Goal: Task Accomplishment & Management: Manage account settings

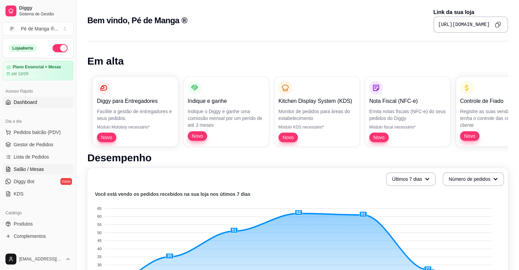
click at [55, 171] on link "Salão / Mesas" at bounding box center [38, 169] width 71 height 11
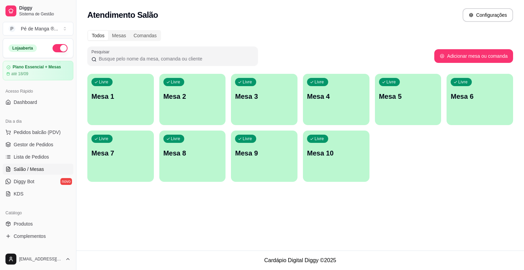
click at [145, 100] on p "Mesa 1" at bounding box center [121, 97] width 58 height 10
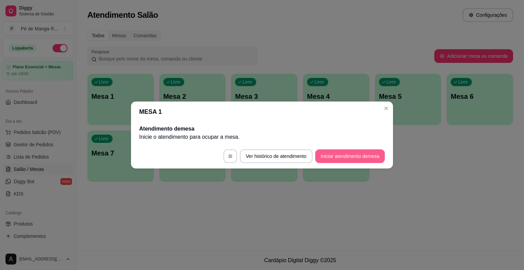
click at [360, 157] on button "Iniciar atendimento de mesa" at bounding box center [350, 156] width 70 height 14
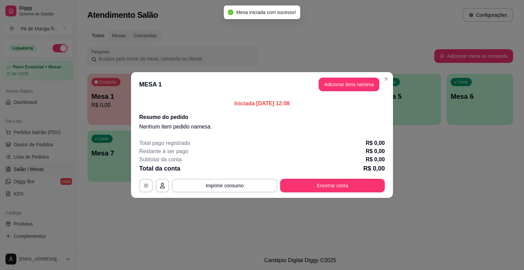
click at [362, 85] on button "Adicionar itens na mesa" at bounding box center [349, 85] width 61 height 14
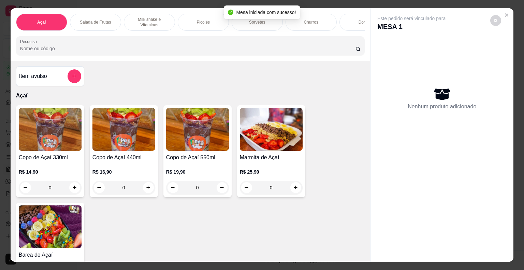
click at [266, 17] on div "Mesa iniciada com sucesso!" at bounding box center [262, 12] width 76 height 14
click at [266, 23] on div "Sorvetes" at bounding box center [257, 22] width 51 height 17
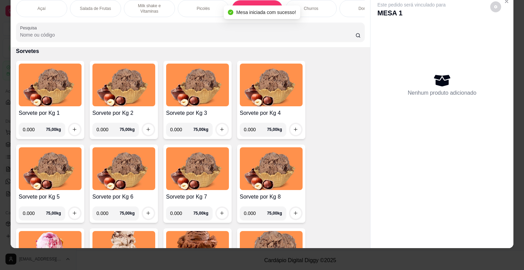
click at [35, 128] on input "0.000" at bounding box center [34, 130] width 23 height 14
type input "0.242"
click at [73, 131] on icon "increase-product-quantity" at bounding box center [74, 129] width 5 height 5
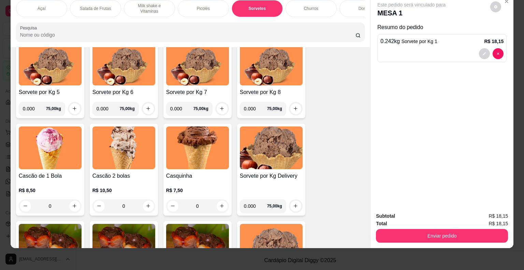
scroll to position [772, 0]
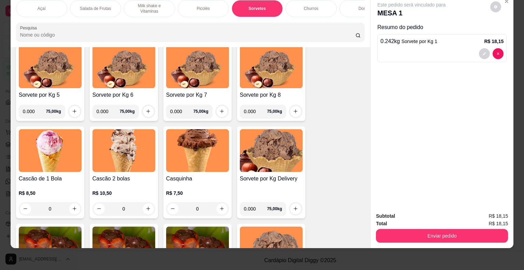
click at [21, 184] on div "R$ 8,50 0" at bounding box center [50, 199] width 63 height 33
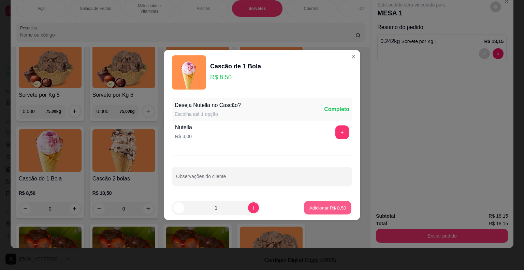
click at [315, 207] on p "Adicionar R$ 8,50" at bounding box center [327, 207] width 37 height 6
type input "1"
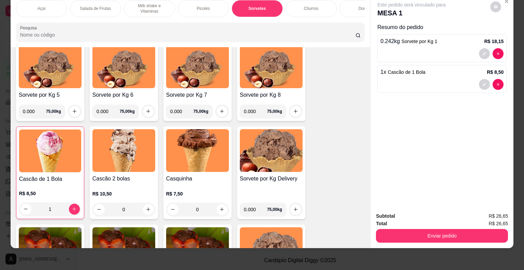
scroll to position [635, 0]
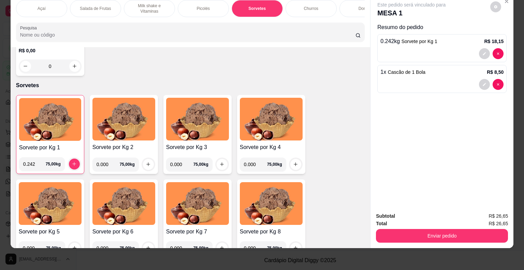
click at [210, 6] on div "Picolés" at bounding box center [203, 8] width 51 height 17
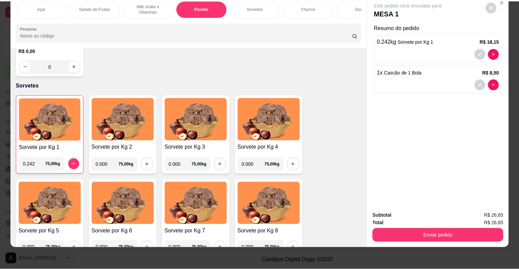
scroll to position [558, 0]
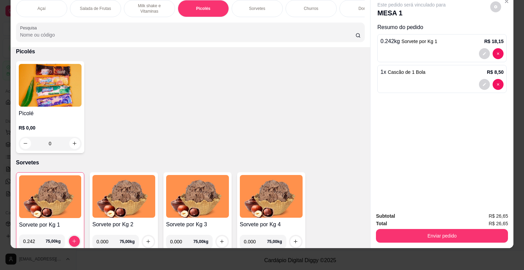
click at [19, 125] on p "R$ 0,00" at bounding box center [50, 127] width 63 height 7
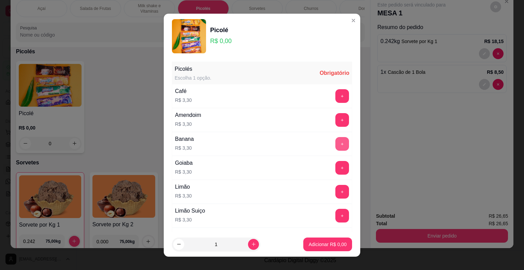
click at [336, 140] on button "+" at bounding box center [343, 144] width 14 height 14
click at [319, 247] on p "Adicionar R$ 3,30" at bounding box center [327, 244] width 37 height 6
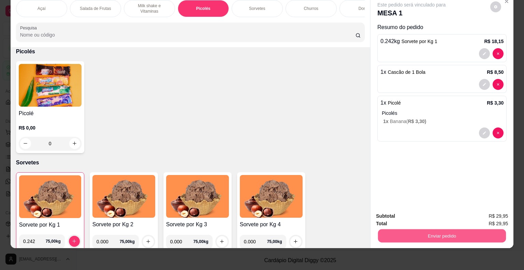
click at [434, 229] on button "Enviar pedido" at bounding box center [442, 235] width 128 height 13
click at [401, 210] on button "Não registrar e enviar pedido" at bounding box center [419, 213] width 69 height 13
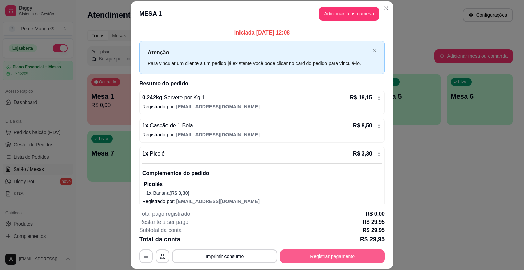
click at [306, 257] on button "Registrar pagamento" at bounding box center [332, 256] width 105 height 14
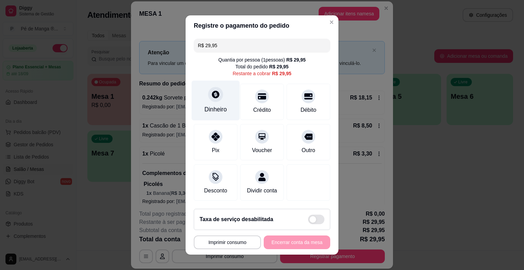
click at [214, 115] on div "Dinheiro" at bounding box center [216, 101] width 48 height 40
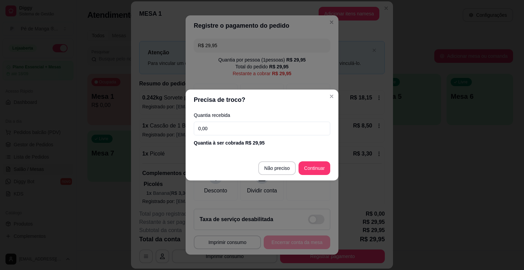
click at [239, 129] on input "0,00" at bounding box center [262, 129] width 137 height 14
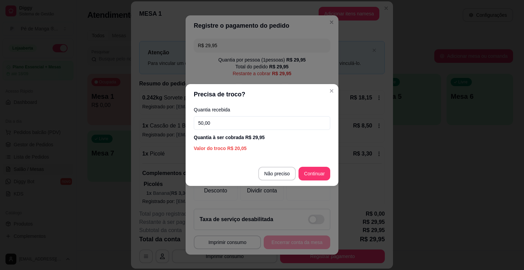
type input "50,00"
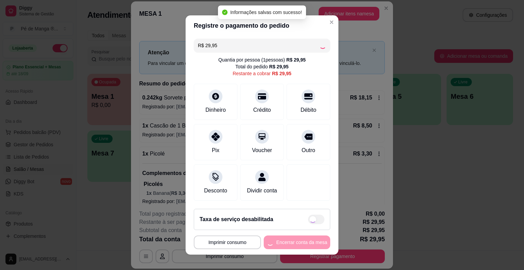
type input "R$ 0,00"
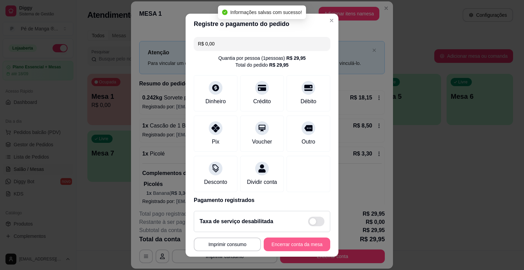
click at [293, 248] on button "Encerrar conta da mesa" at bounding box center [297, 244] width 67 height 14
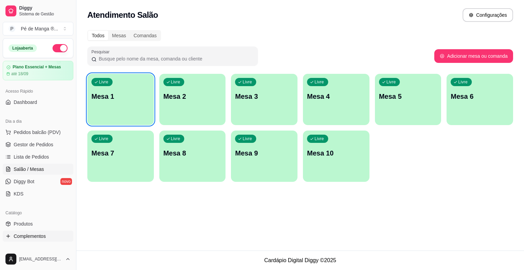
click at [37, 233] on span "Complementos" at bounding box center [30, 236] width 32 height 7
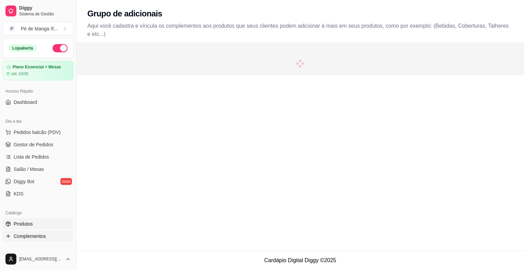
click at [38, 226] on link "Produtos" at bounding box center [38, 223] width 71 height 11
click at [41, 221] on link "Produtos" at bounding box center [38, 223] width 71 height 11
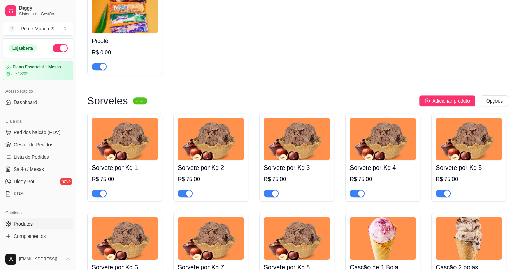
scroll to position [580, 0]
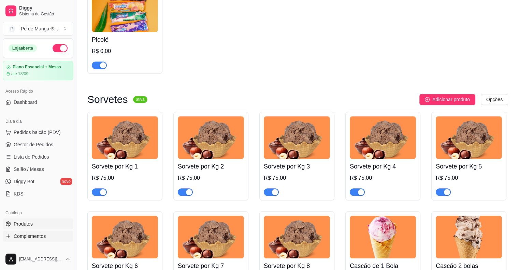
click at [26, 236] on span "Complementos" at bounding box center [30, 236] width 32 height 7
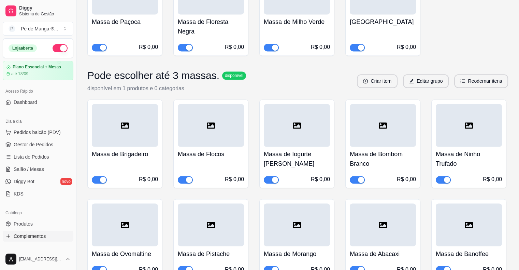
scroll to position [3656, 0]
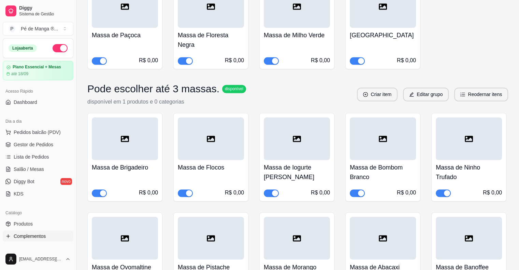
click at [358, 189] on button "button" at bounding box center [357, 193] width 15 height 8
click at [360, 189] on span "button" at bounding box center [357, 193] width 15 height 8
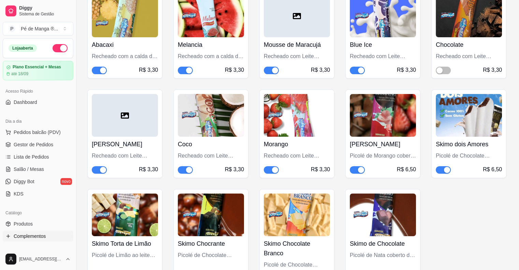
scroll to position [2796, 0]
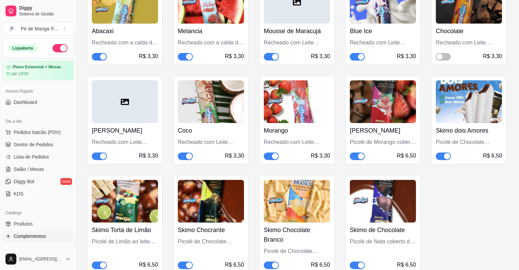
click at [272, 153] on div "button" at bounding box center [275, 156] width 6 height 6
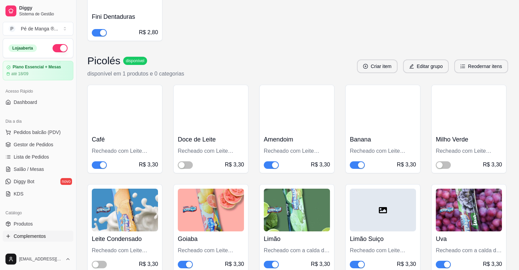
scroll to position [2482, 0]
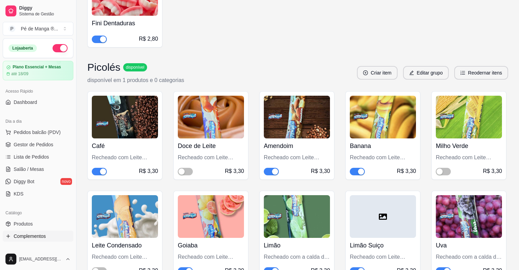
click at [268, 168] on span "button" at bounding box center [271, 172] width 15 height 8
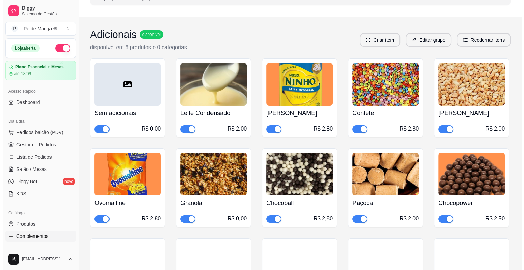
scroll to position [0, 0]
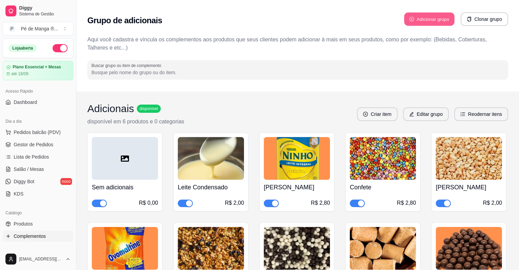
click at [434, 23] on button "Adicionar grupo" at bounding box center [429, 19] width 51 height 13
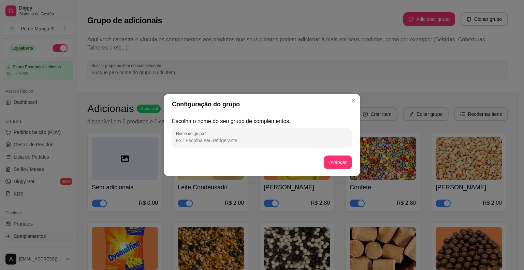
click at [267, 151] on div "Escolha o nome do seu grupo de complementos. Nome do grupo Avançar" at bounding box center [262, 145] width 180 height 56
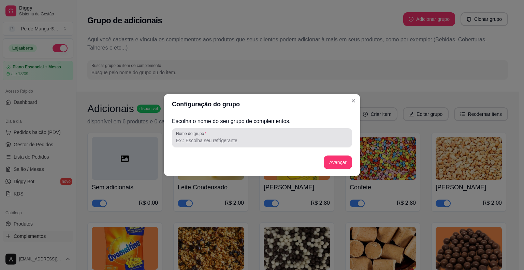
click at [267, 148] on div "Escolha o nome do seu grupo de complementos. Nome do grupo Avançar" at bounding box center [262, 145] width 180 height 56
click at [263, 139] on input "Nome do grupo" at bounding box center [262, 140] width 172 height 7
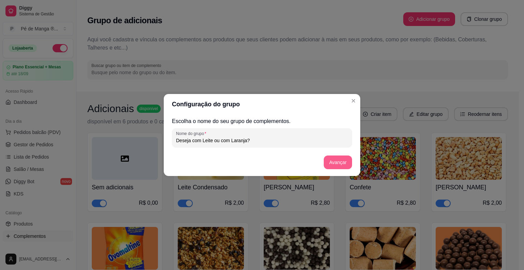
type input "Deseja com Leite ou com Laranja?"
click at [339, 159] on button "Avançar" at bounding box center [338, 162] width 28 height 14
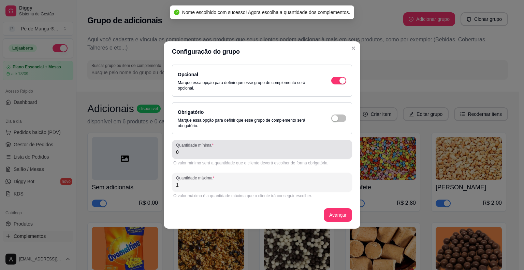
click at [261, 143] on div "0" at bounding box center [262, 149] width 172 height 14
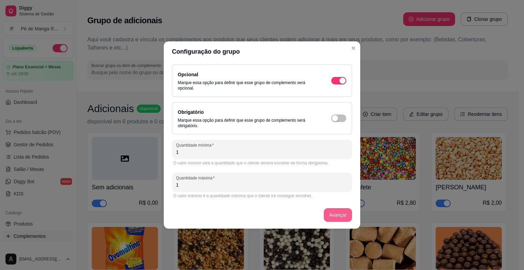
type input "1"
click at [330, 210] on button "Avançar" at bounding box center [338, 215] width 28 height 14
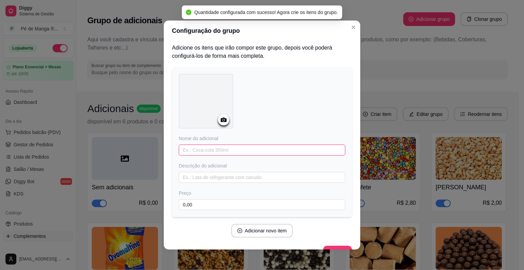
click at [264, 151] on input "text" at bounding box center [262, 149] width 167 height 11
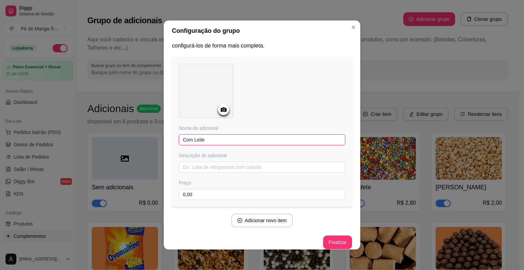
scroll to position [16, 0]
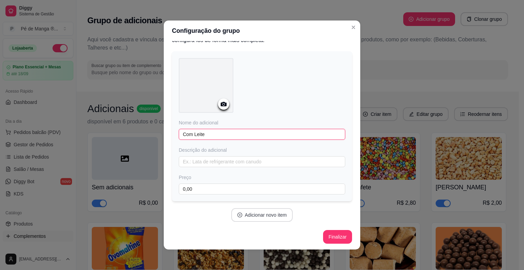
type input "Com Leite"
click at [260, 216] on button "Adicionar novo item" at bounding box center [262, 215] width 62 height 14
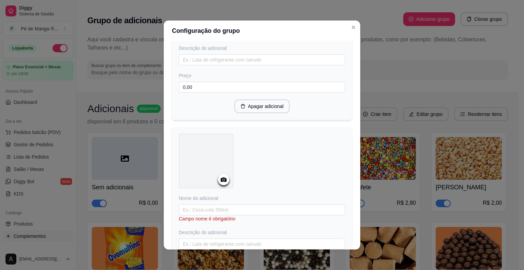
scroll to position [118, 0]
click at [210, 210] on input "text" at bounding box center [262, 208] width 167 height 11
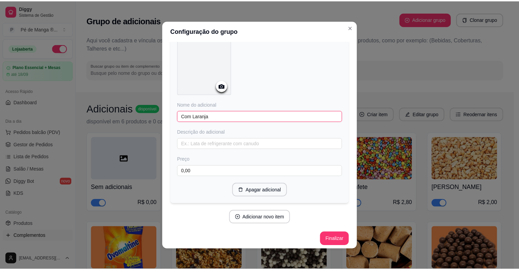
scroll to position [212, 0]
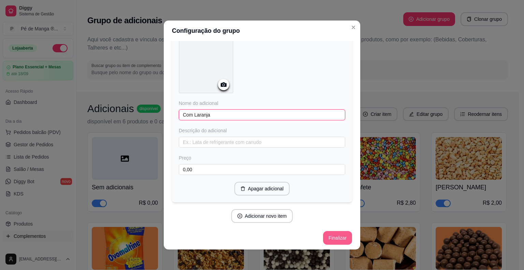
type input "Com Laranja"
click at [331, 233] on button "Finalizar" at bounding box center [337, 238] width 29 height 14
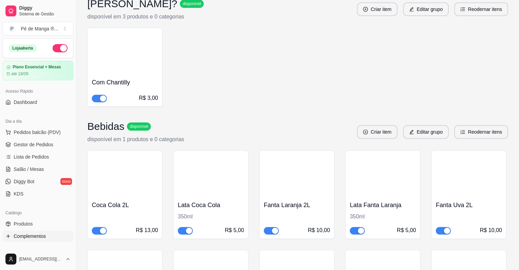
scroll to position [6065, 0]
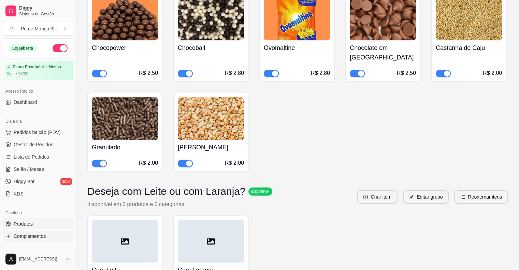
click at [47, 225] on link "Produtos" at bounding box center [38, 223] width 71 height 11
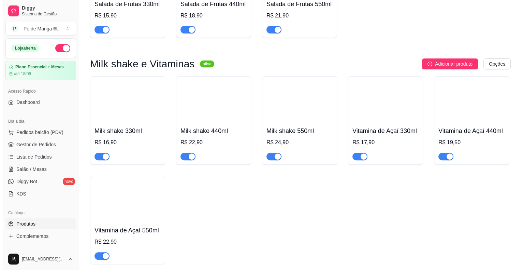
scroll to position [284, 0]
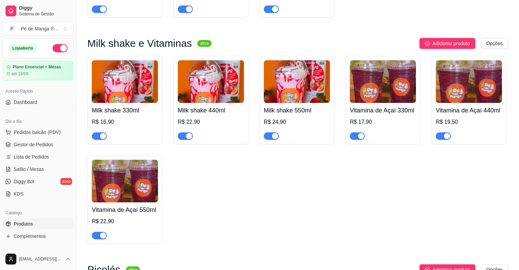
click at [406, 103] on div "Vitamina de Açaí 330ml R$ 17,90" at bounding box center [383, 121] width 66 height 37
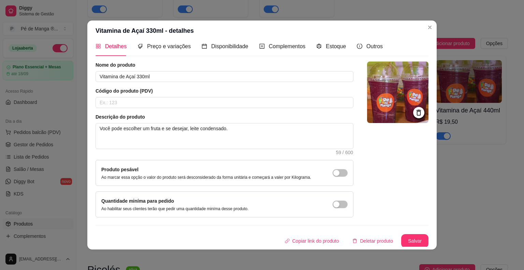
scroll to position [1, 0]
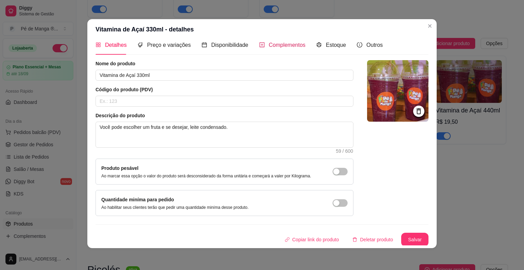
click at [278, 44] on span "Complementos" at bounding box center [287, 45] width 37 height 6
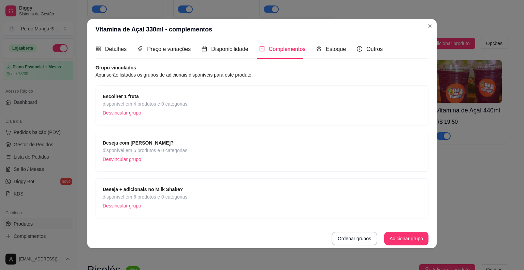
scroll to position [2, 0]
click at [392, 236] on button "Adicionar grupo" at bounding box center [406, 239] width 43 height 13
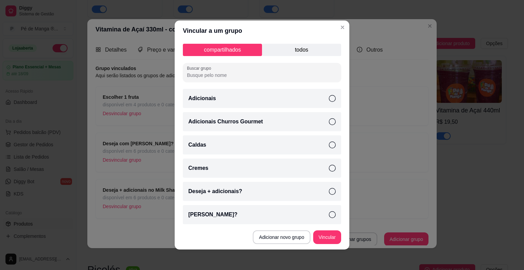
click at [299, 50] on p "todos" at bounding box center [301, 50] width 79 height 12
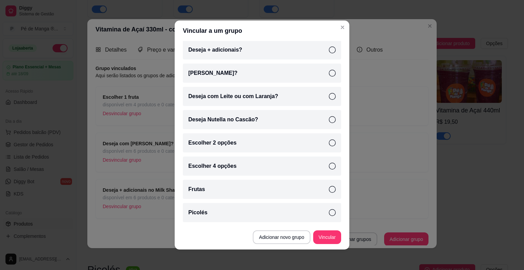
scroll to position [203, 0]
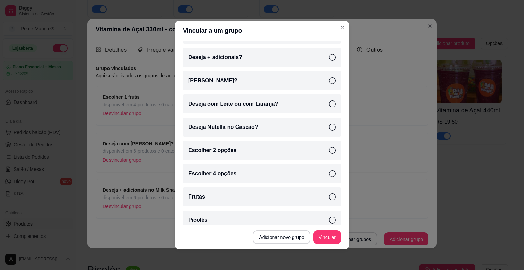
click at [323, 100] on div "Deseja com Leite ou com Laranja?" at bounding box center [262, 103] width 158 height 19
click at [324, 234] on button "Vincular" at bounding box center [327, 236] width 27 height 13
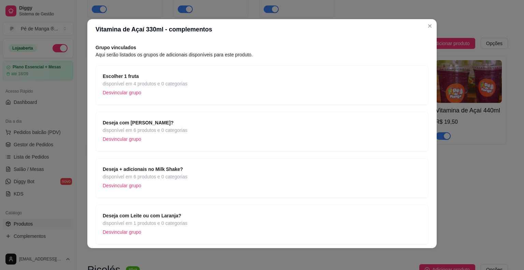
scroll to position [49, 0]
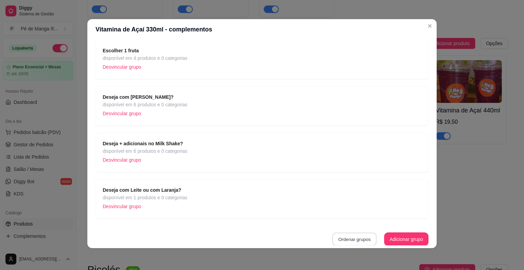
click at [354, 238] on button "Ordenar grupos" at bounding box center [355, 239] width 44 height 13
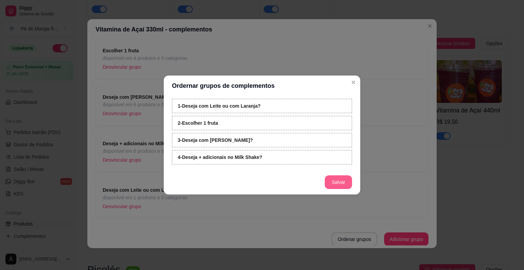
click at [340, 179] on button "Salvar" at bounding box center [338, 182] width 27 height 14
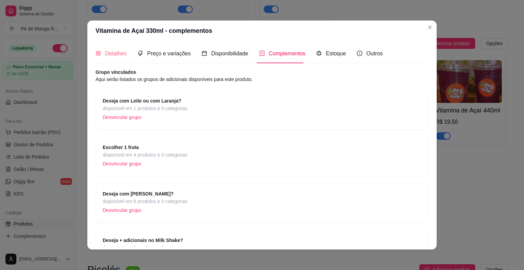
scroll to position [0, 0]
click at [96, 52] on icon "appstore" at bounding box center [98, 53] width 5 height 5
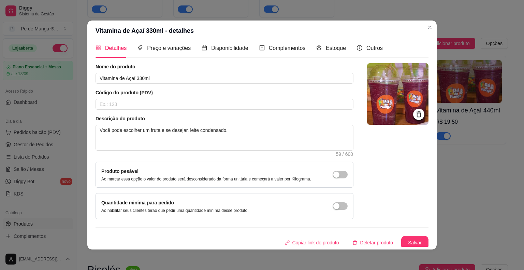
scroll to position [7, 0]
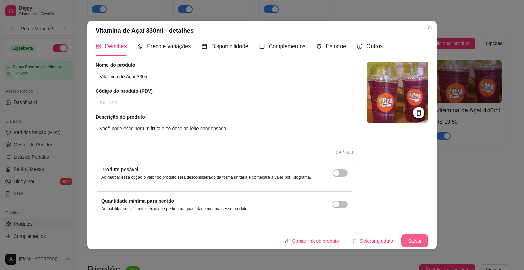
click at [407, 238] on button "Salvar" at bounding box center [415, 241] width 27 height 14
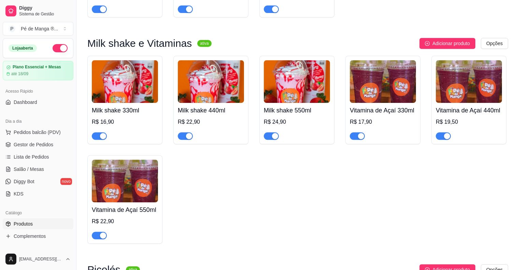
click at [447, 114] on h4 "Vitamina de Açaí 440ml" at bounding box center [469, 111] width 66 height 10
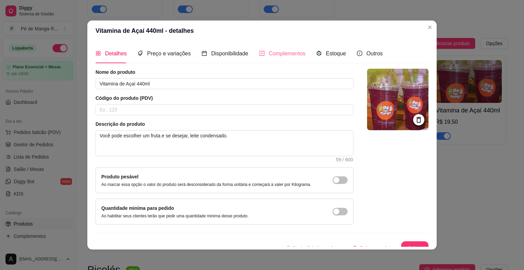
click at [277, 58] on div "Complementos" at bounding box center [282, 53] width 46 height 19
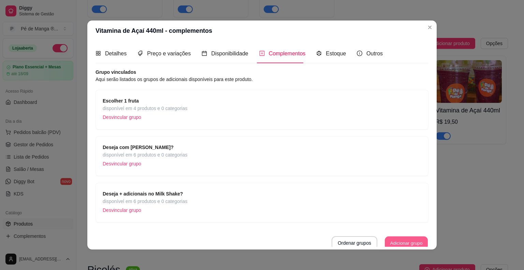
click at [387, 243] on button "Adicionar grupo" at bounding box center [406, 242] width 43 height 13
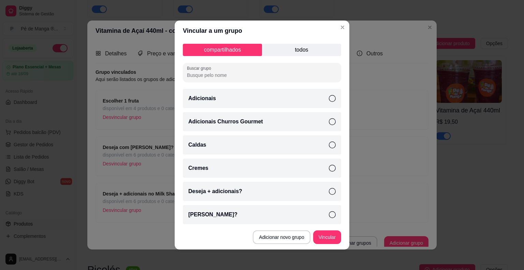
click at [307, 45] on p "todos" at bounding box center [301, 50] width 79 height 12
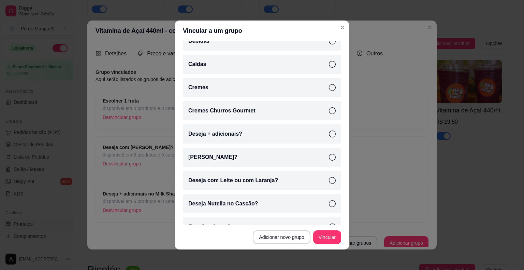
scroll to position [171, 0]
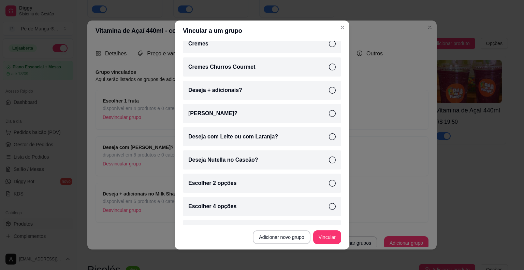
drag, startPoint x: 301, startPoint y: 140, endPoint x: 318, endPoint y: 174, distance: 38.0
click at [302, 140] on div "Deseja com Leite ou com Laranja?" at bounding box center [262, 136] width 158 height 19
click at [324, 233] on button "Vincular" at bounding box center [327, 237] width 28 height 14
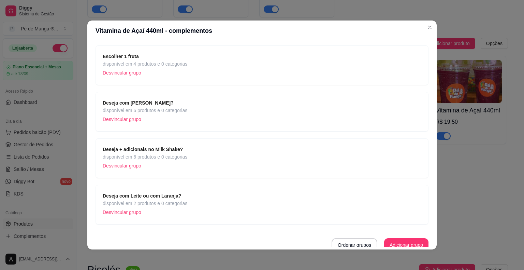
scroll to position [49, 0]
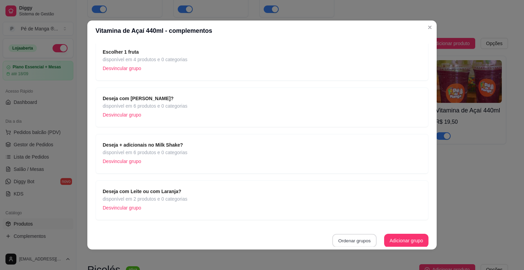
click at [356, 243] on button "Ordenar grupos" at bounding box center [355, 240] width 44 height 13
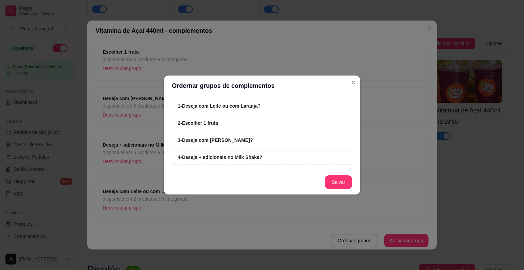
click at [344, 185] on button "Salvar" at bounding box center [338, 182] width 27 height 14
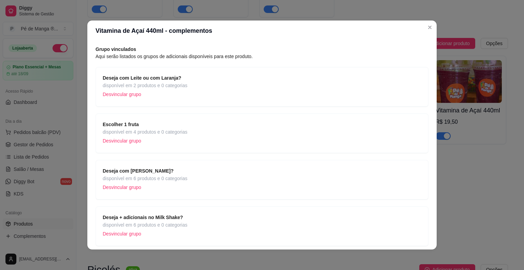
scroll to position [0, 0]
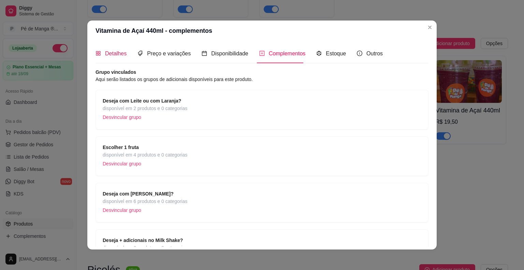
click at [112, 56] on span "Detalhes" at bounding box center [116, 54] width 22 height 6
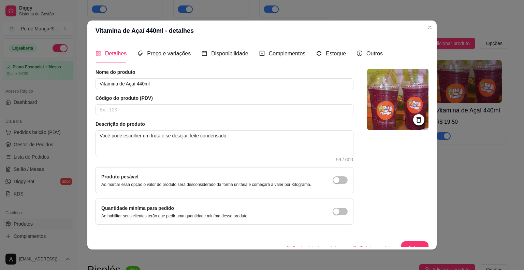
scroll to position [7, 0]
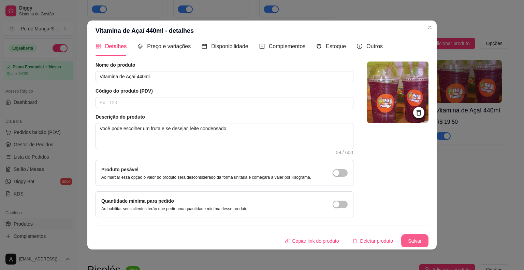
click at [405, 239] on button "Salvar" at bounding box center [415, 241] width 27 height 14
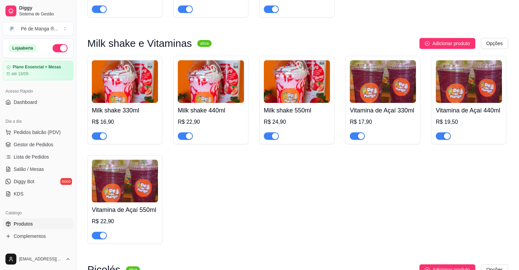
click at [154, 181] on img at bounding box center [125, 180] width 66 height 43
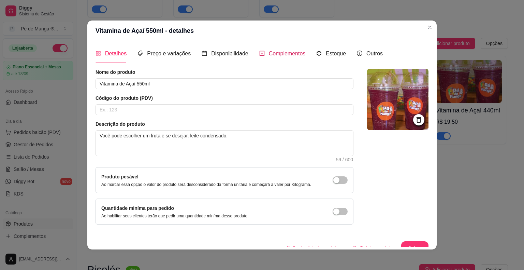
click at [272, 55] on span "Complementos" at bounding box center [287, 54] width 37 height 6
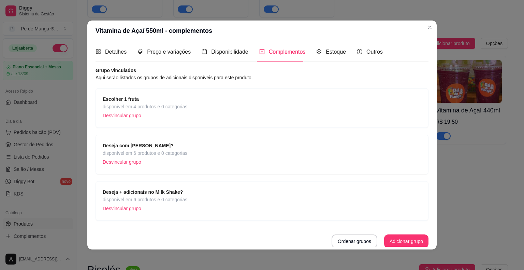
scroll to position [2, 0]
click at [384, 242] on button "Adicionar grupo" at bounding box center [406, 241] width 44 height 14
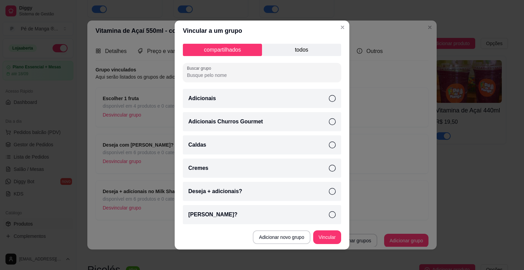
click at [285, 50] on p "todos" at bounding box center [301, 50] width 79 height 12
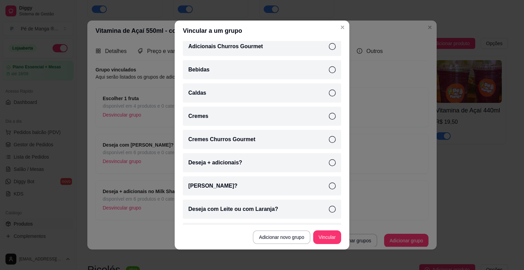
scroll to position [102, 0]
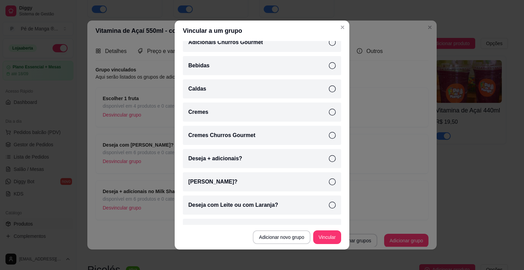
drag, startPoint x: 303, startPoint y: 205, endPoint x: 316, endPoint y: 222, distance: 21.7
click at [303, 206] on div "Deseja com Leite ou com Laranja?" at bounding box center [262, 204] width 158 height 19
click at [331, 239] on button "Vincular" at bounding box center [327, 236] width 27 height 13
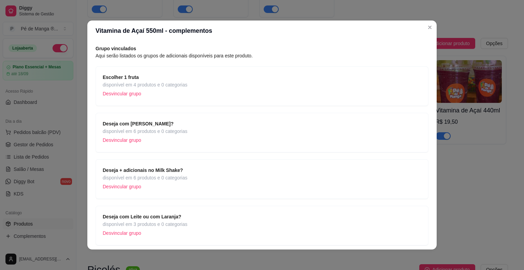
scroll to position [49, 0]
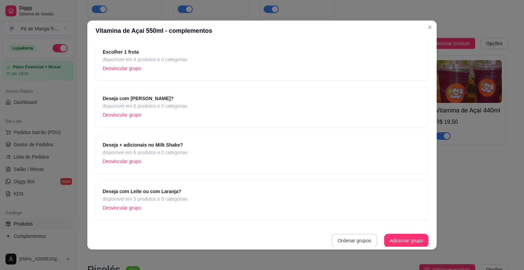
click at [354, 237] on button "Ordenar grupos" at bounding box center [355, 241] width 46 height 14
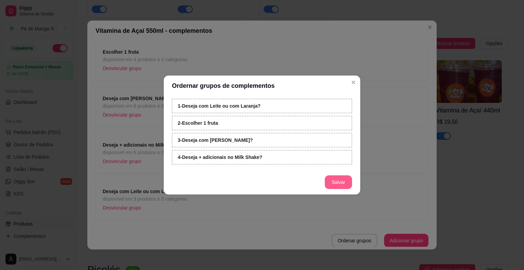
click at [350, 182] on button "Salvar" at bounding box center [338, 182] width 27 height 14
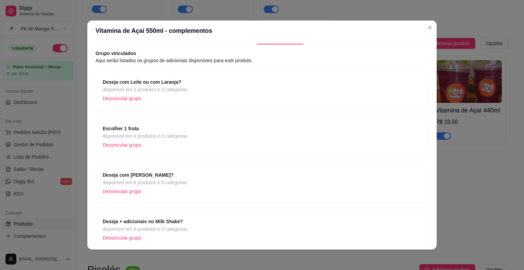
scroll to position [0, 0]
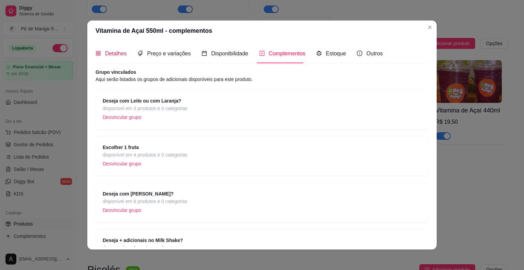
click at [105, 54] on span "Detalhes" at bounding box center [116, 54] width 22 height 6
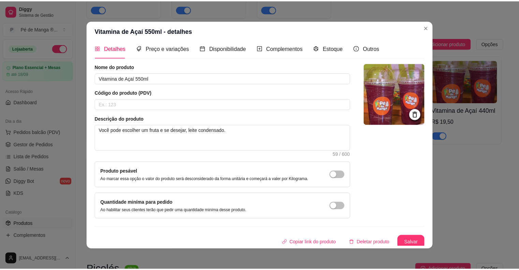
scroll to position [7, 0]
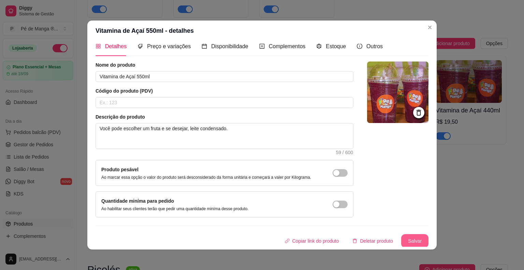
click at [404, 245] on button "Salvar" at bounding box center [415, 241] width 27 height 14
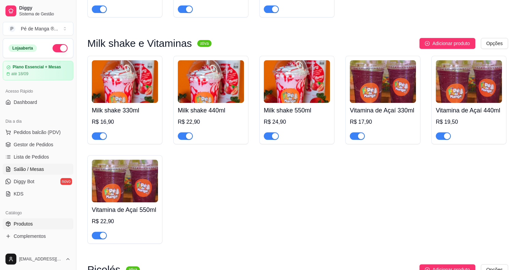
click at [49, 169] on link "Salão / Mesas" at bounding box center [38, 169] width 71 height 11
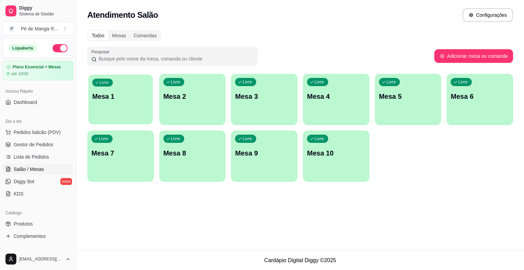
click at [136, 94] on div "Livre Mesa 1" at bounding box center [120, 95] width 65 height 42
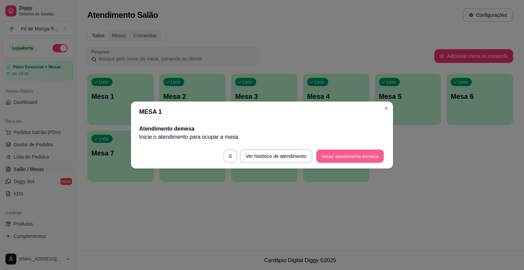
click at [341, 159] on button "Iniciar atendimento de mesa" at bounding box center [351, 156] width 68 height 13
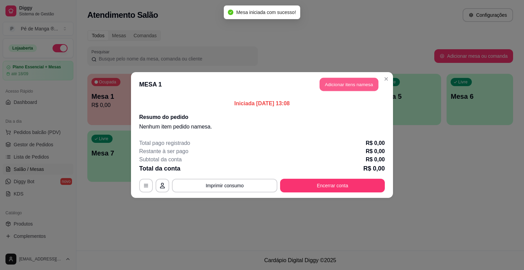
click at [352, 90] on button "Adicionar itens na mesa" at bounding box center [349, 84] width 59 height 13
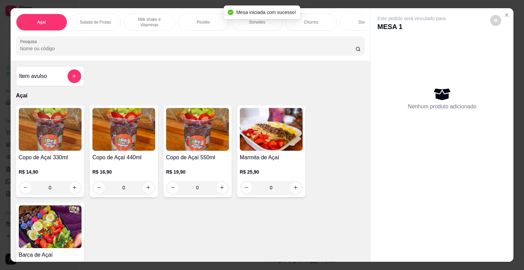
click at [204, 27] on div "Picolés" at bounding box center [203, 22] width 51 height 17
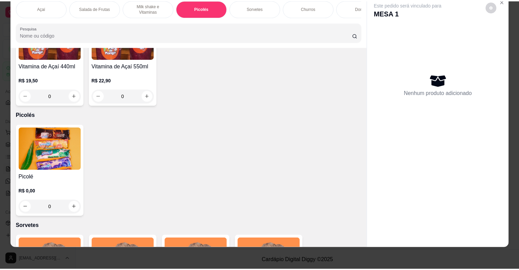
scroll to position [490, 0]
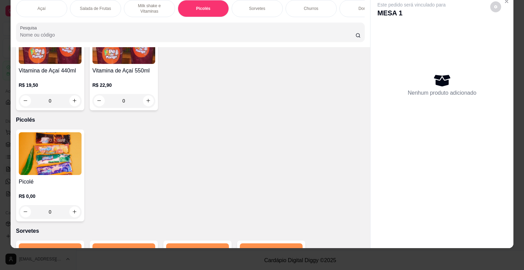
click at [39, 186] on div "R$ 0,00 0" at bounding box center [50, 202] width 63 height 33
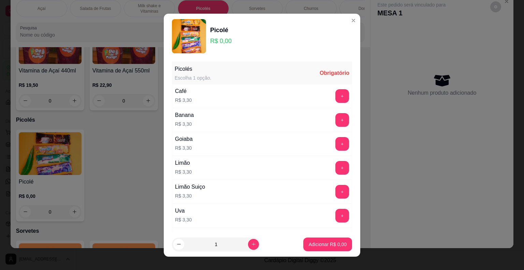
click at [336, 189] on button "+" at bounding box center [343, 192] width 14 height 14
click at [313, 245] on p "Adicionar R$ 3,30" at bounding box center [328, 244] width 38 height 7
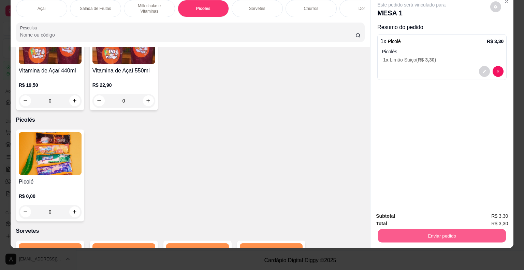
click at [448, 231] on button "Enviar pedido" at bounding box center [442, 235] width 128 height 13
click at [430, 215] on button "Não registrar e enviar pedido" at bounding box center [419, 213] width 69 height 13
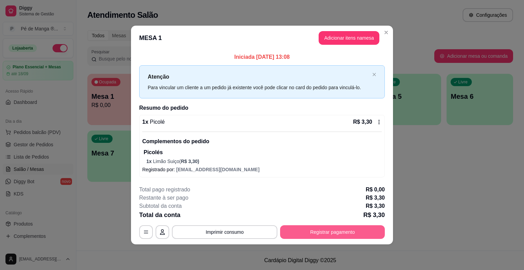
click at [343, 234] on button "Registrar pagamento" at bounding box center [332, 232] width 105 height 14
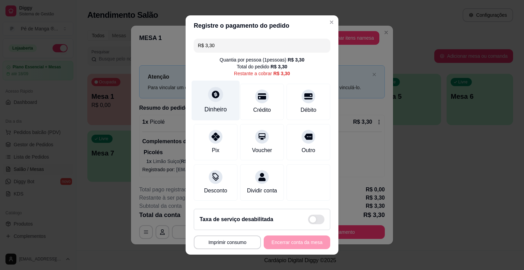
click at [216, 116] on div "Dinheiro" at bounding box center [216, 101] width 48 height 40
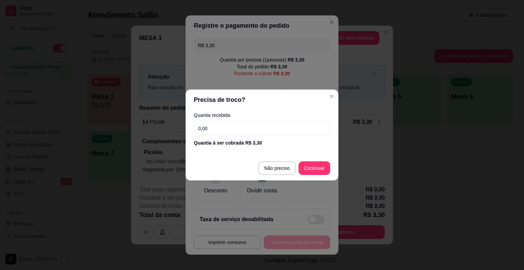
click at [331, 163] on footer "Não preciso Continuar" at bounding box center [262, 168] width 153 height 25
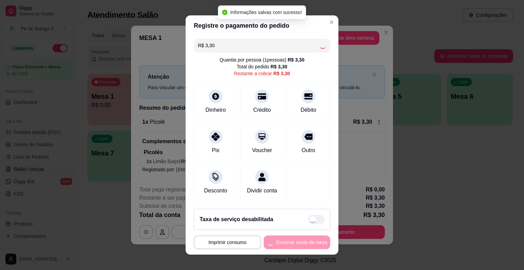
type input "R$ 0,00"
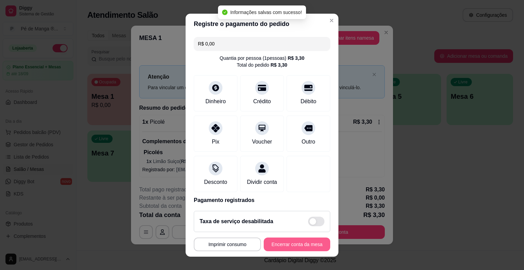
click at [302, 247] on button "Encerrar conta da mesa" at bounding box center [297, 244] width 67 height 14
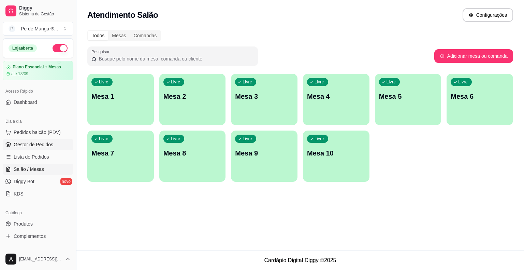
click at [26, 140] on link "Gestor de Pedidos" at bounding box center [38, 144] width 71 height 11
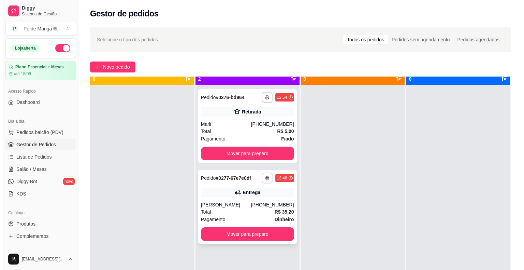
scroll to position [19, 0]
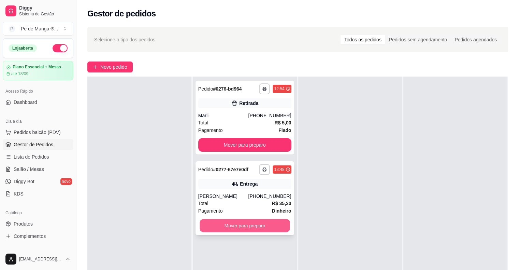
click at [247, 226] on button "Mover para preparo" at bounding box center [245, 225] width 90 height 13
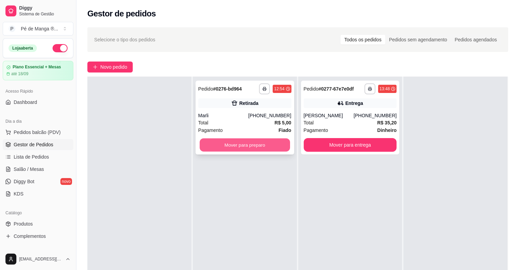
click at [258, 144] on button "Mover para preparo" at bounding box center [245, 144] width 90 height 13
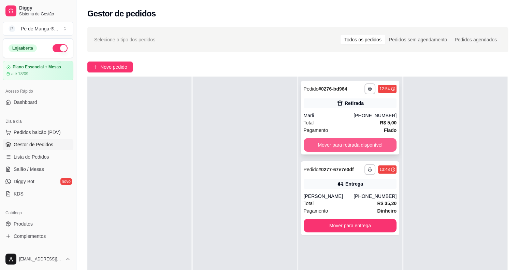
click at [354, 145] on button "Mover para retirada disponível" at bounding box center [350, 145] width 93 height 14
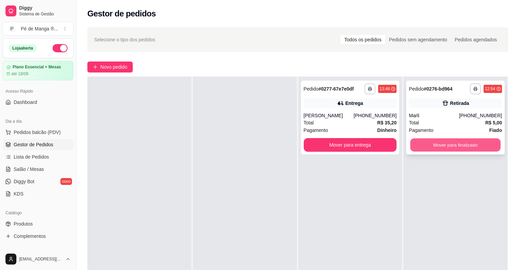
click at [446, 143] on button "Mover para finalizado" at bounding box center [455, 144] width 90 height 13
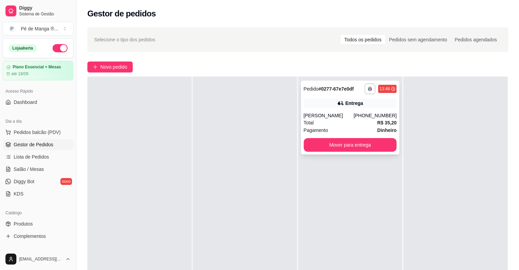
click at [363, 120] on div "Total R$ 35,20" at bounding box center [350, 123] width 93 height 8
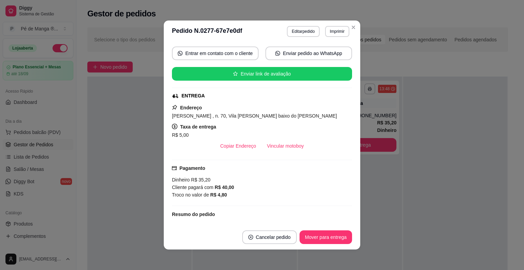
scroll to position [51, 0]
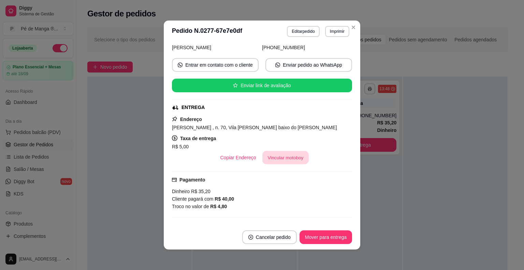
click at [284, 162] on button "Vincular motoboy" at bounding box center [286, 157] width 46 height 13
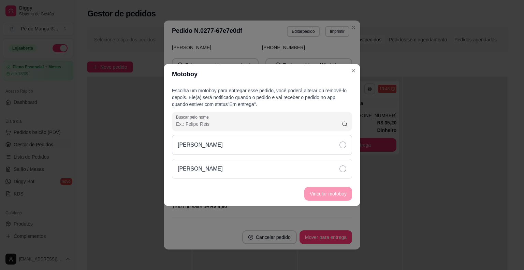
drag, startPoint x: 288, startPoint y: 145, endPoint x: 291, endPoint y: 171, distance: 26.1
click at [289, 146] on div "Samuel" at bounding box center [262, 145] width 180 height 20
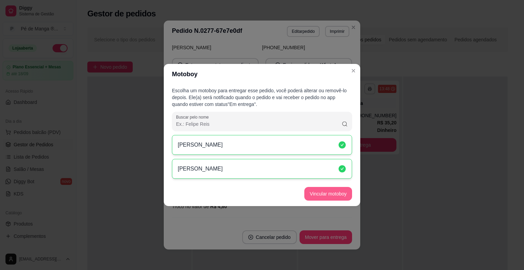
click at [320, 194] on button "Vincular motoboy" at bounding box center [329, 194] width 48 height 14
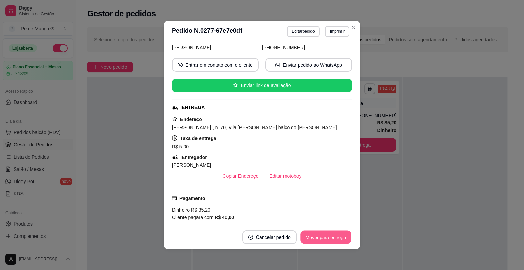
click at [333, 238] on button "Mover para entrega" at bounding box center [325, 236] width 51 height 13
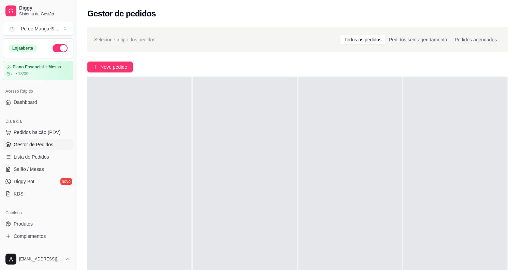
click at [134, 66] on div "Novo pedido" at bounding box center [297, 66] width 421 height 11
click at [116, 60] on div "Selecione o tipo dos pedidos Todos os pedidos Pedidos sem agendamento Pedidos a…" at bounding box center [297, 188] width 443 height 331
click at [118, 62] on button "Novo pedido" at bounding box center [109, 66] width 45 height 11
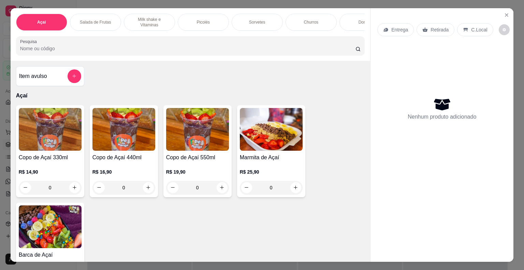
click at [143, 166] on div "R$ 16,90 0" at bounding box center [124, 177] width 63 height 33
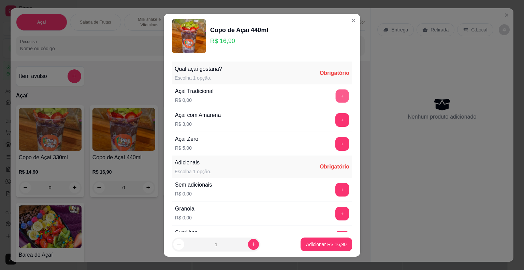
click at [336, 96] on button "+" at bounding box center [342, 95] width 13 height 13
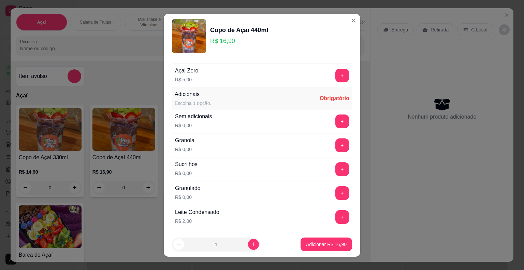
scroll to position [102, 0]
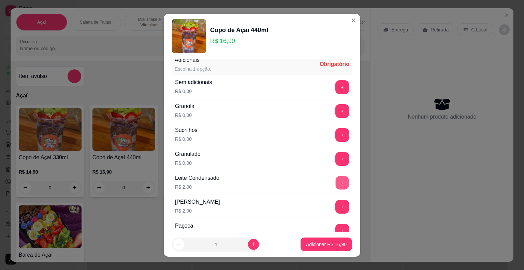
click at [336, 182] on button "+" at bounding box center [342, 182] width 13 height 13
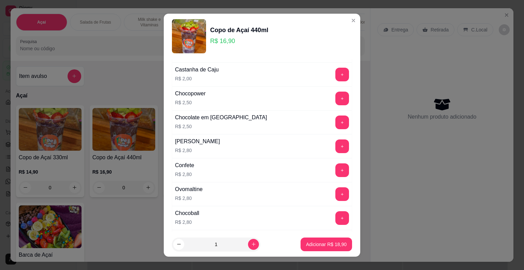
scroll to position [307, 0]
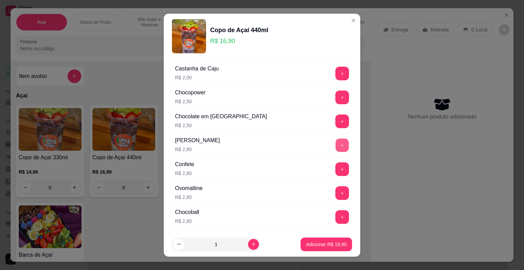
click at [336, 144] on button "+" at bounding box center [342, 144] width 13 height 13
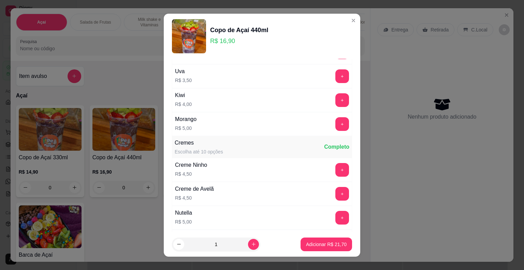
scroll to position [580, 0]
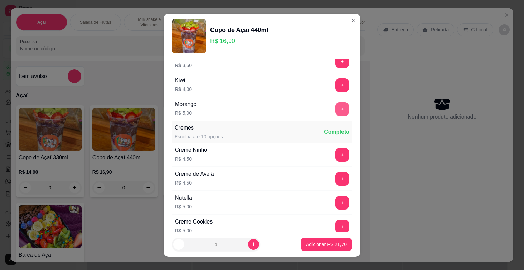
click at [336, 106] on button "+" at bounding box center [343, 109] width 14 height 14
click at [316, 251] on footer "1 Adicionar R$ 26,70" at bounding box center [262, 244] width 197 height 25
click at [315, 246] on p "Adicionar R$ 26,70" at bounding box center [326, 244] width 41 height 7
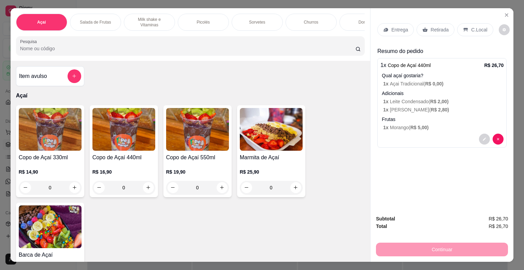
click at [113, 169] on div "R$ 16,90 0" at bounding box center [124, 177] width 63 height 33
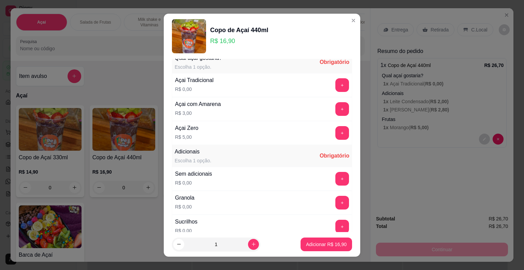
scroll to position [0, 0]
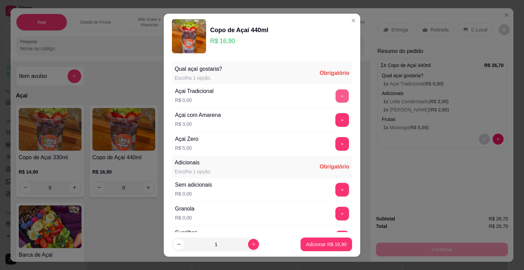
click at [336, 96] on button "+" at bounding box center [342, 95] width 13 height 13
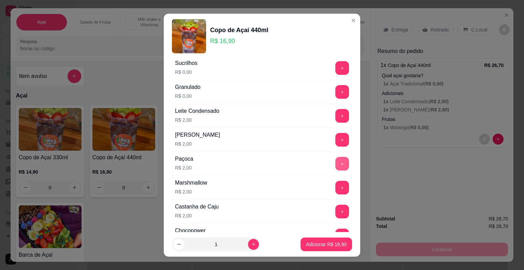
scroll to position [171, 0]
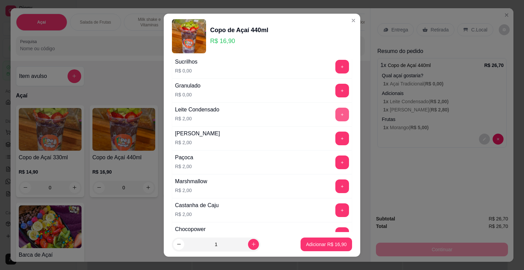
click at [336, 113] on button "+" at bounding box center [343, 115] width 14 height 14
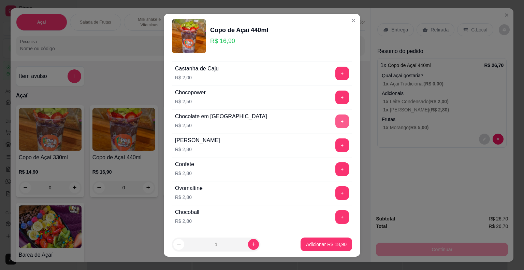
scroll to position [341, 0]
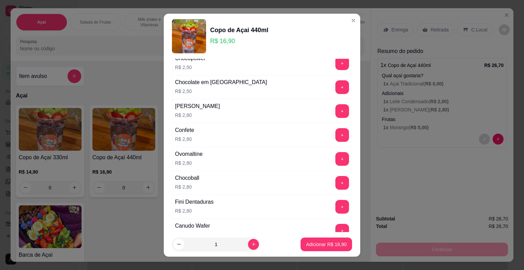
click at [336, 110] on button "+" at bounding box center [343, 111] width 14 height 14
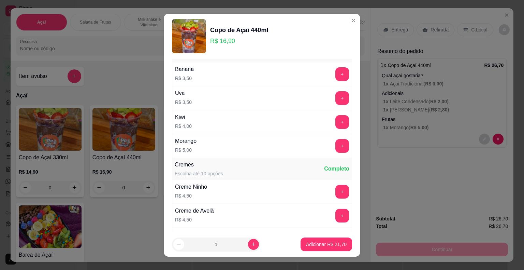
scroll to position [546, 0]
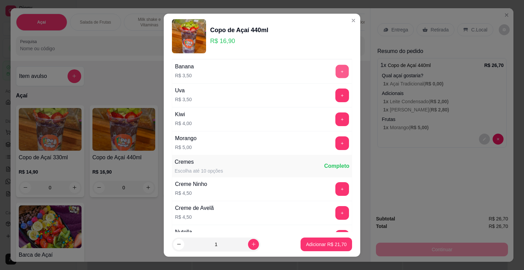
click at [336, 69] on button "+" at bounding box center [342, 71] width 13 height 13
click at [331, 242] on p "Adicionar R$ 25,20" at bounding box center [326, 244] width 41 height 7
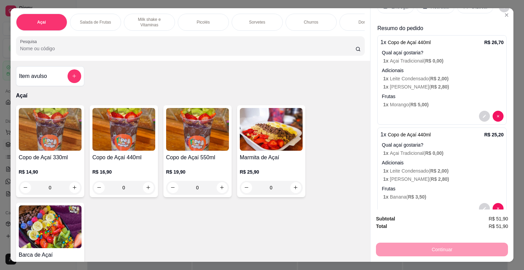
scroll to position [0, 0]
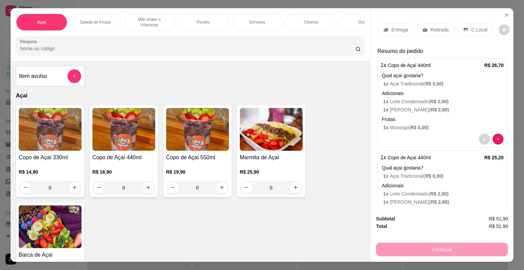
click at [406, 30] on div "Entrega" at bounding box center [396, 29] width 37 height 13
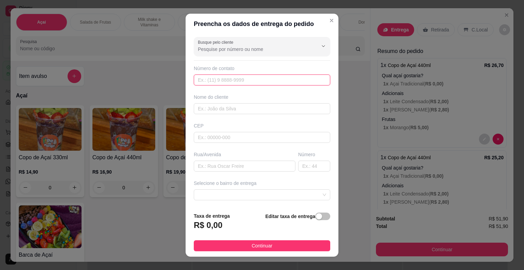
click at [255, 76] on input "text" at bounding box center [262, 79] width 137 height 11
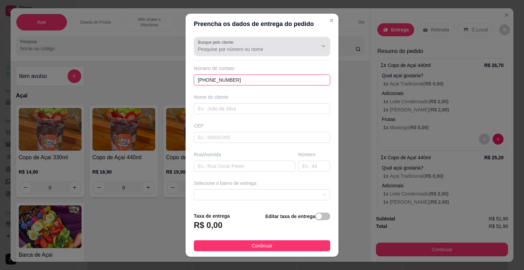
type input "[PHONE_NUMBER]"
click at [266, 49] on input "Busque pelo cliente" at bounding box center [252, 49] width 109 height 7
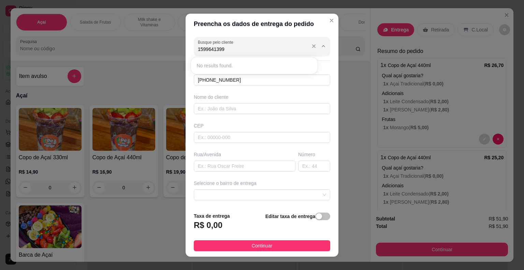
type input "15996413998"
click at [250, 81] on input "[PHONE_NUMBER]" at bounding box center [262, 79] width 137 height 11
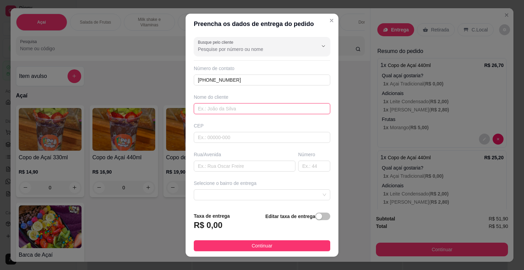
click at [236, 112] on input "text" at bounding box center [262, 108] width 137 height 11
type input "Bia"
click at [235, 135] on input "text" at bounding box center [262, 137] width 137 height 11
type input "18440000"
click at [252, 168] on input "text" at bounding box center [245, 165] width 102 height 11
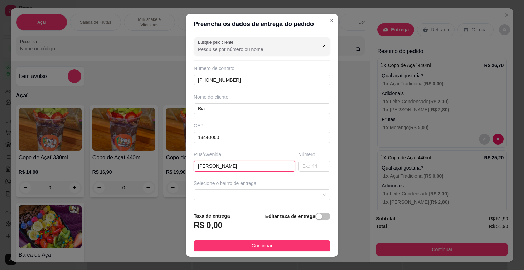
type input "[PERSON_NAME]"
click at [297, 157] on div "Número" at bounding box center [314, 161] width 35 height 20
click at [301, 164] on input "text" at bounding box center [314, 165] width 32 height 11
click at [315, 194] on div at bounding box center [262, 194] width 137 height 11
type input "113"
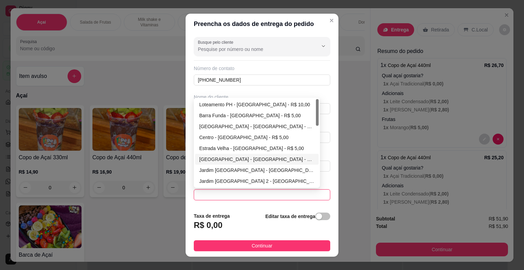
click at [262, 159] on div "Jardim Carolina - Itaberá - R$ 5,00" at bounding box center [256, 159] width 115 height 8
type input "Itaberá"
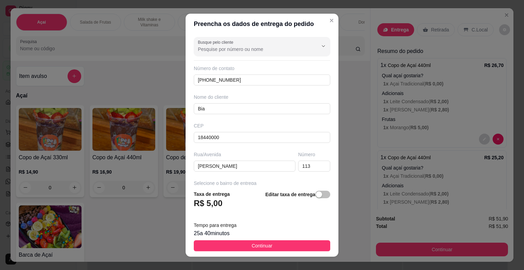
click at [279, 241] on button "Continuar" at bounding box center [262, 245] width 137 height 11
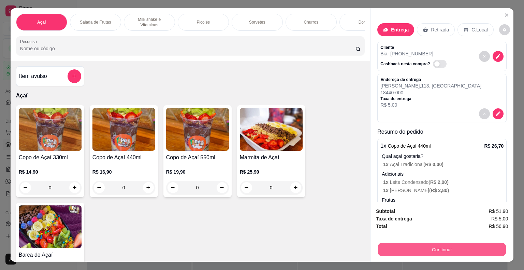
click at [403, 248] on button "Continuar" at bounding box center [442, 249] width 128 height 13
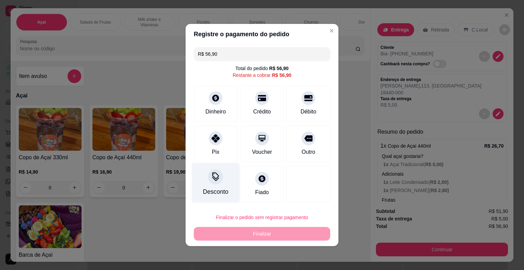
click at [211, 153] on div "Pix" at bounding box center [216, 144] width 44 height 36
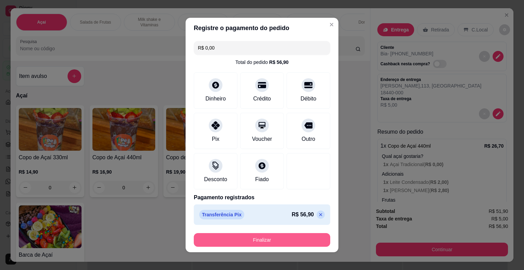
click at [239, 238] on button "Finalizar" at bounding box center [262, 240] width 137 height 14
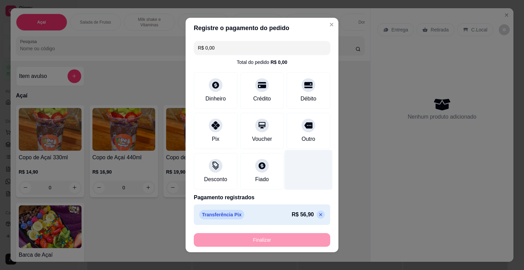
type input "-R$ 56,90"
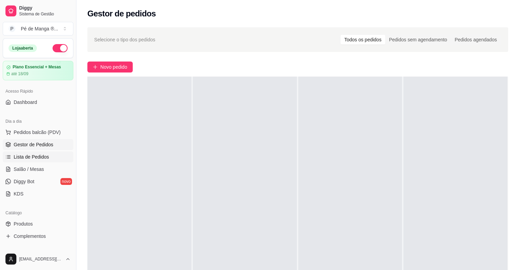
click at [44, 155] on span "Lista de Pedidos" at bounding box center [32, 156] width 36 height 7
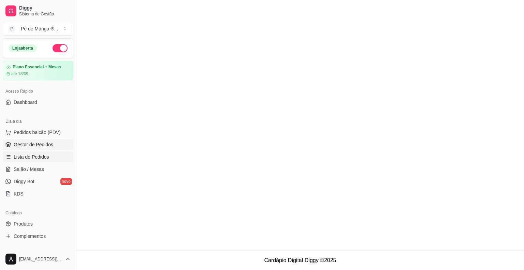
click at [48, 147] on span "Gestor de Pedidos" at bounding box center [34, 144] width 40 height 7
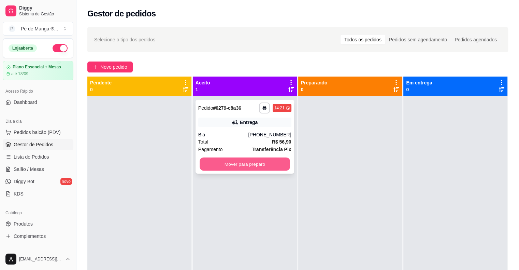
click at [239, 164] on button "Mover para preparo" at bounding box center [245, 163] width 90 height 13
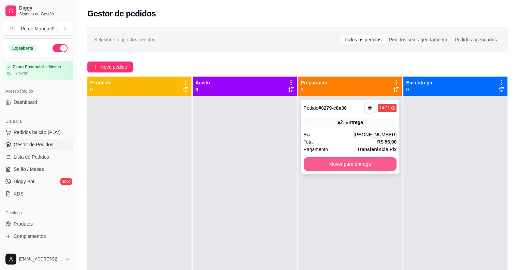
click at [342, 136] on div "Bia" at bounding box center [329, 134] width 50 height 7
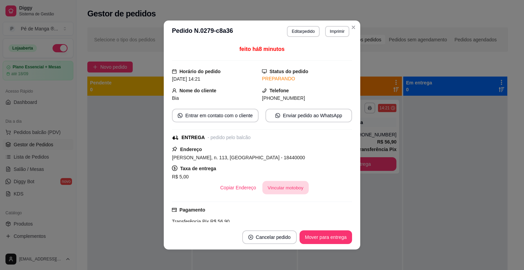
click at [282, 189] on button "Vincular motoboy" at bounding box center [286, 187] width 46 height 13
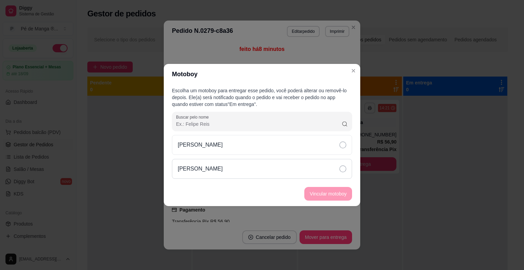
drag, startPoint x: 275, startPoint y: 157, endPoint x: 279, endPoint y: 162, distance: 6.6
click at [275, 157] on div "Samuel Samuel" at bounding box center [262, 157] width 180 height 44
click at [307, 185] on footer "Vincular motoboy" at bounding box center [262, 193] width 197 height 25
click at [311, 174] on div "Samuel" at bounding box center [262, 169] width 180 height 20
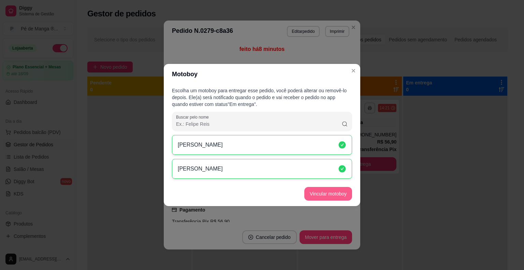
click at [324, 198] on button "Vincular motoboy" at bounding box center [329, 194] width 48 height 14
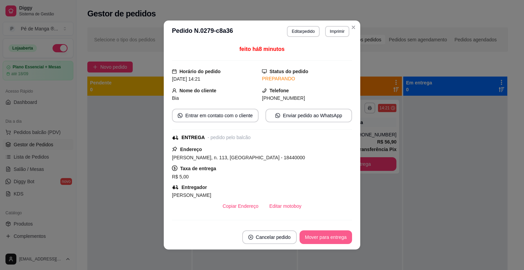
click at [333, 232] on button "Mover para entrega" at bounding box center [326, 237] width 53 height 14
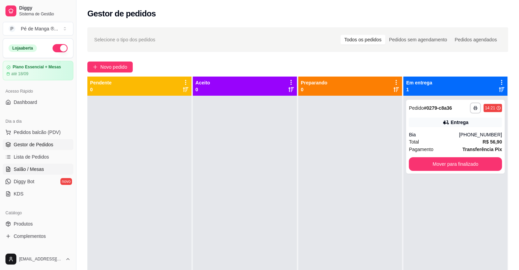
click at [57, 168] on link "Salão / Mesas" at bounding box center [38, 169] width 71 height 11
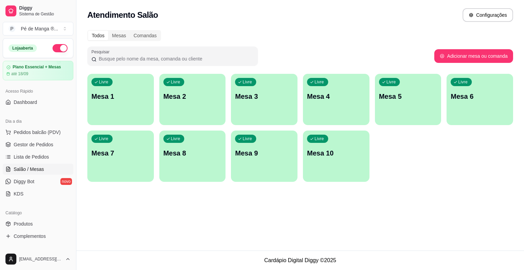
click at [116, 104] on div "Livre Mesa 1" at bounding box center [120, 95] width 67 height 43
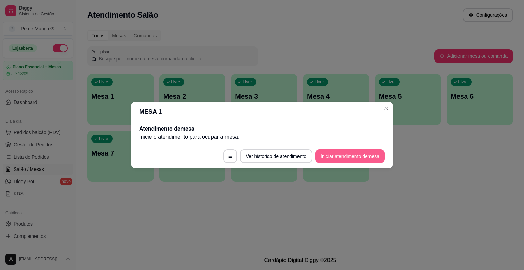
click at [347, 160] on button "Iniciar atendimento de mesa" at bounding box center [350, 156] width 70 height 14
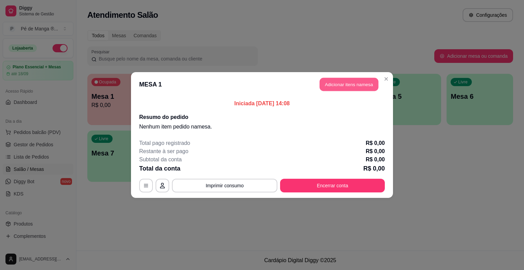
click at [361, 83] on button "Adicionar itens na mesa" at bounding box center [349, 84] width 59 height 13
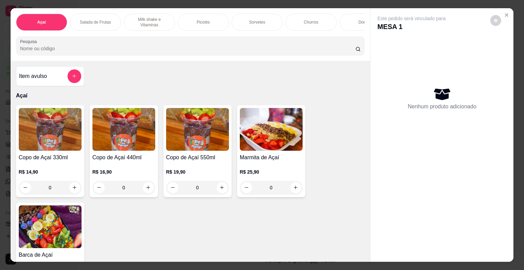
click at [259, 22] on p "Sorvetes" at bounding box center [257, 21] width 16 height 5
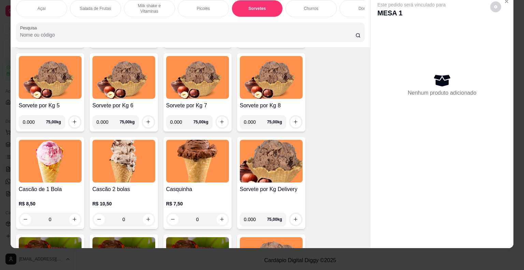
scroll to position [772, 0]
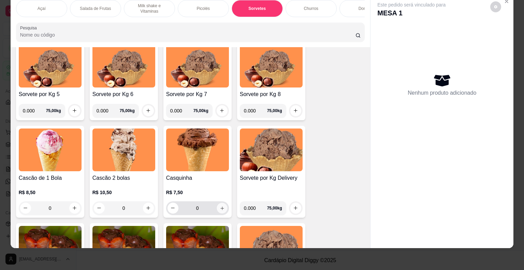
click at [217, 206] on button "increase-product-quantity" at bounding box center [222, 207] width 11 height 11
type input "1"
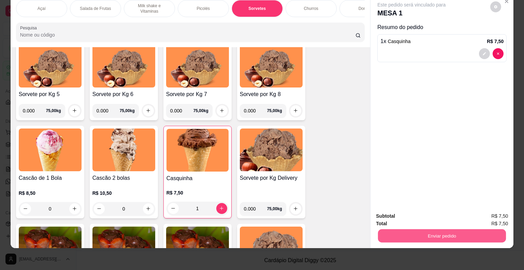
click at [411, 231] on button "Enviar pedido" at bounding box center [442, 235] width 128 height 13
click at [409, 219] on button "Não registrar e enviar pedido" at bounding box center [419, 213] width 69 height 13
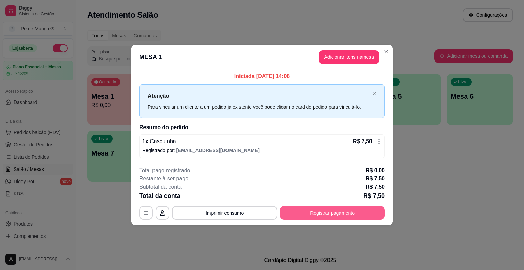
click at [343, 216] on button "Registrar pagamento" at bounding box center [332, 213] width 105 height 14
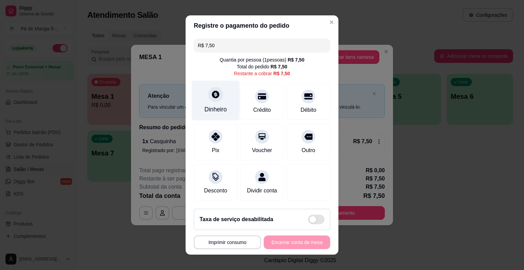
click at [216, 117] on div "Dinheiro" at bounding box center [216, 101] width 48 height 40
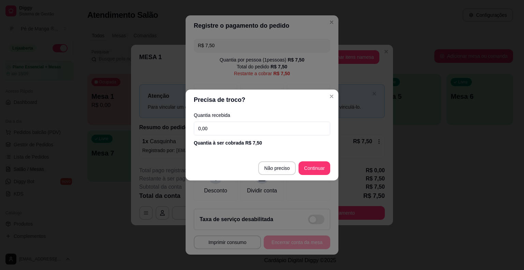
click at [231, 131] on input "0,00" at bounding box center [262, 129] width 137 height 14
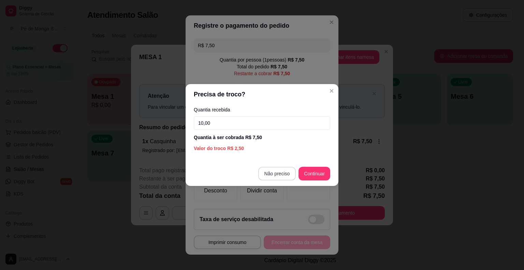
type input "10,00"
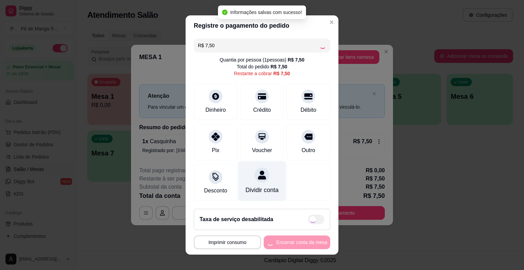
type input "R$ 0,00"
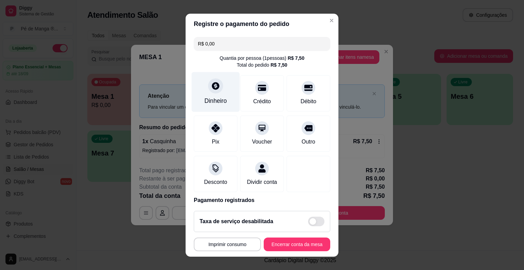
click at [214, 97] on div "Dinheiro" at bounding box center [216, 100] width 23 height 9
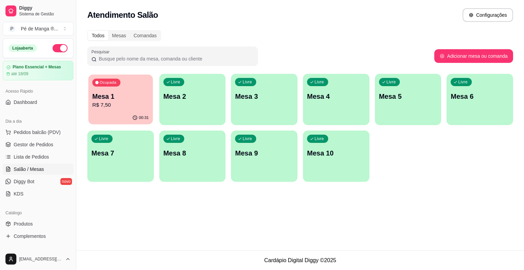
click at [114, 90] on div "Ocupada Mesa 1 R$ 7,50" at bounding box center [120, 92] width 65 height 37
click at [114, 90] on body "Diggy Sistema de Gestão P Pé de Manga ® ... Loja aberta Plano Essencial + Mesas…" at bounding box center [262, 135] width 524 height 270
click at [119, 132] on div "Livre Mesa 7" at bounding box center [120, 151] width 67 height 43
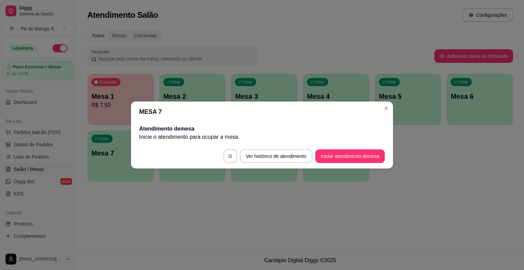
click at [340, 158] on button "Iniciar atendimento de mesa" at bounding box center [350, 156] width 70 height 14
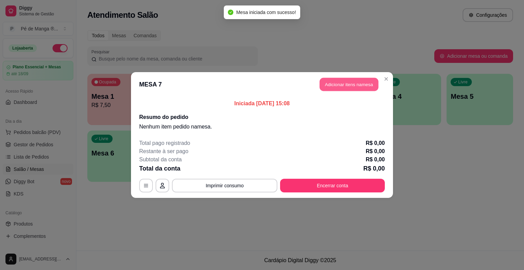
click at [359, 84] on button "Adicionar itens na mesa" at bounding box center [349, 84] width 59 height 13
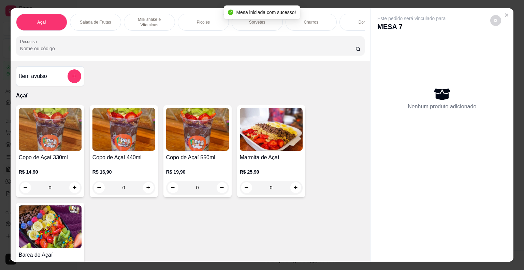
click at [212, 25] on div "Picolés" at bounding box center [203, 22] width 51 height 17
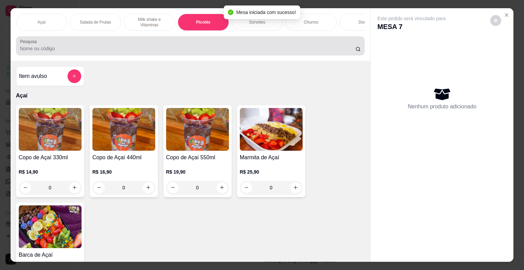
scroll to position [16, 0]
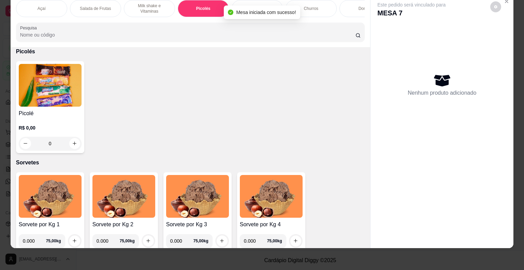
click at [30, 130] on div "R$ 0,00 0" at bounding box center [50, 137] width 63 height 26
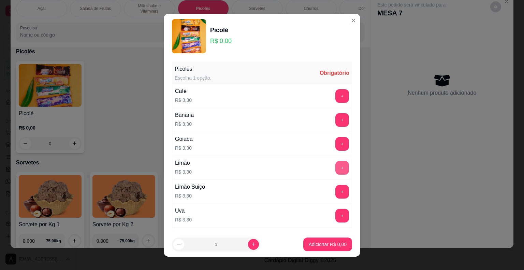
click at [336, 161] on button "+" at bounding box center [343, 168] width 14 height 14
click at [336, 163] on button "+" at bounding box center [342, 167] width 13 height 13
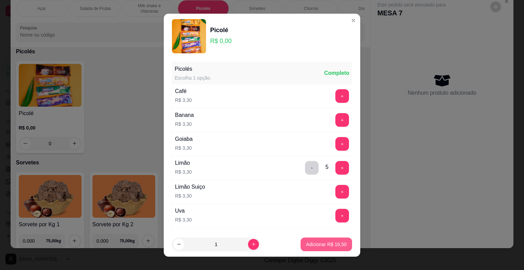
click at [326, 247] on p "Adicionar R$ 16,50" at bounding box center [326, 244] width 41 height 7
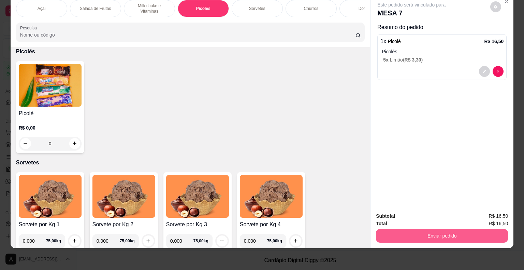
click at [448, 233] on button "Enviar pedido" at bounding box center [442, 236] width 132 height 14
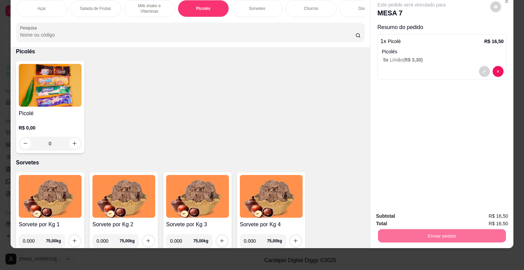
click at [412, 214] on button "Não registrar e enviar pedido" at bounding box center [419, 213] width 69 height 13
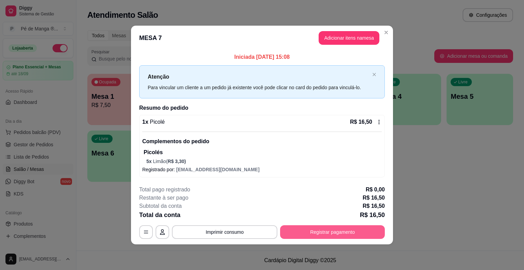
click at [320, 231] on button "Registrar pagamento" at bounding box center [332, 232] width 105 height 14
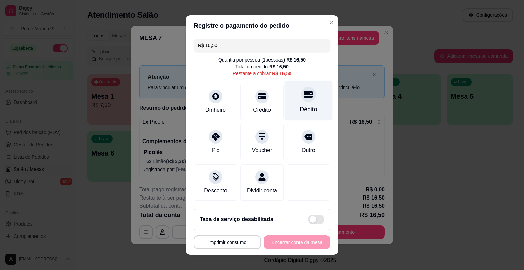
click at [310, 110] on div "Débito" at bounding box center [308, 109] width 17 height 9
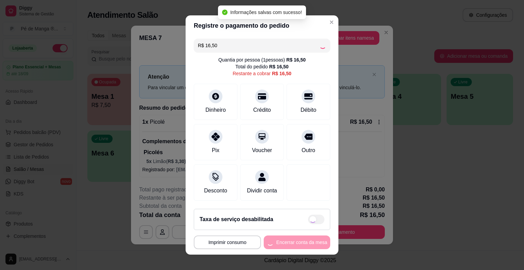
type input "R$ 0,00"
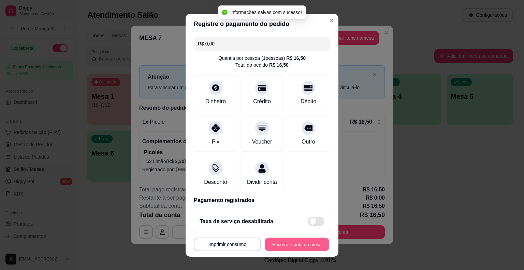
click at [299, 242] on button "Encerrar conta da mesa" at bounding box center [297, 243] width 65 height 13
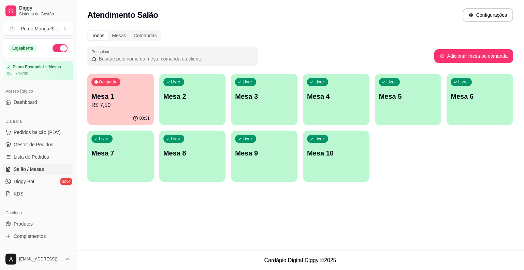
click at [113, 87] on div "Ocupada Mesa 1 R$ 7,50" at bounding box center [120, 93] width 67 height 38
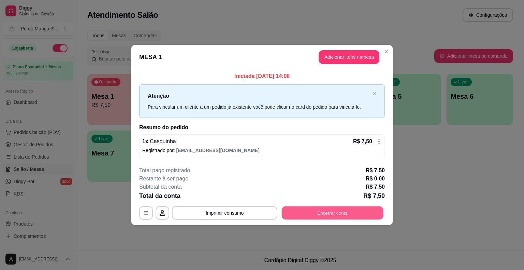
click at [332, 211] on button "Encerrar conta" at bounding box center [333, 212] width 102 height 13
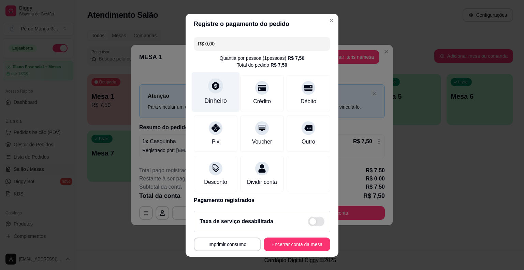
click at [212, 100] on div "Dinheiro" at bounding box center [216, 100] width 23 height 9
click at [294, 243] on button "Encerrar conta da mesa" at bounding box center [297, 244] width 67 height 14
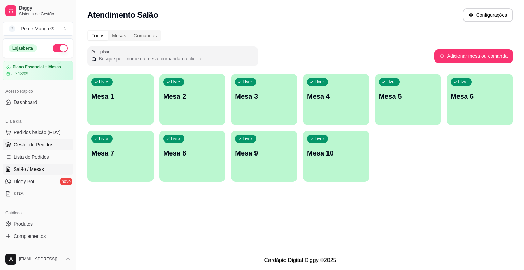
click at [40, 148] on link "Gestor de Pedidos" at bounding box center [38, 144] width 71 height 11
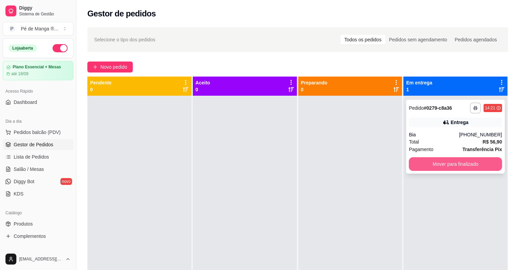
click at [431, 162] on button "Mover para finalizado" at bounding box center [455, 164] width 93 height 14
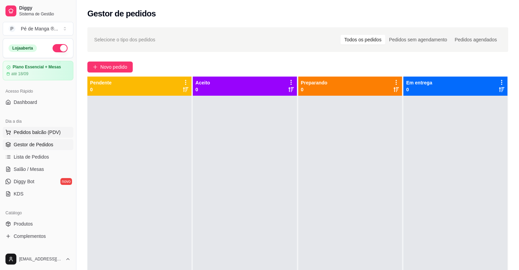
click at [48, 132] on span "Pedidos balcão (PDV)" at bounding box center [37, 132] width 47 height 7
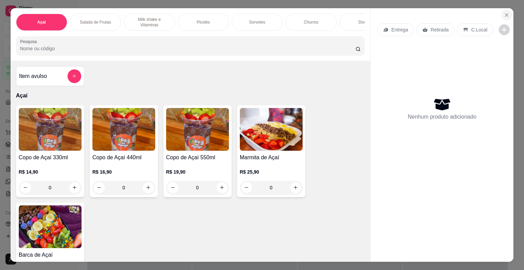
click at [508, 11] on button "Close" at bounding box center [507, 15] width 11 height 11
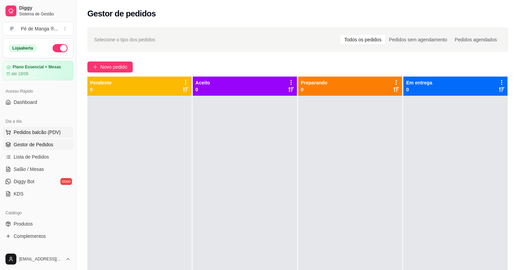
click at [47, 130] on span "Pedidos balcão (PDV)" at bounding box center [37, 132] width 47 height 7
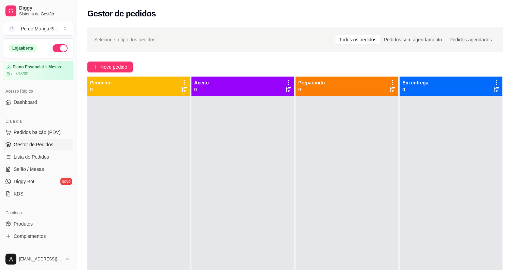
click at [46, 130] on img at bounding box center [49, 129] width 63 height 43
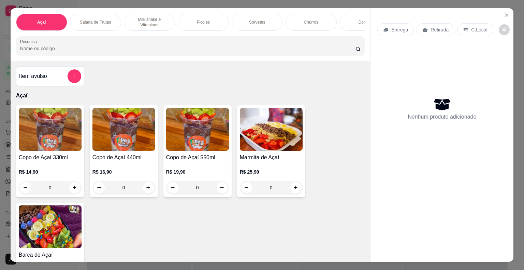
click at [259, 19] on p "Sorvetes" at bounding box center [257, 21] width 16 height 5
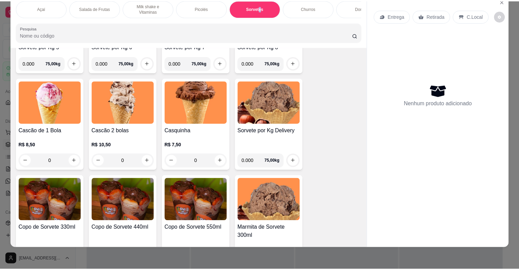
scroll to position [874, 0]
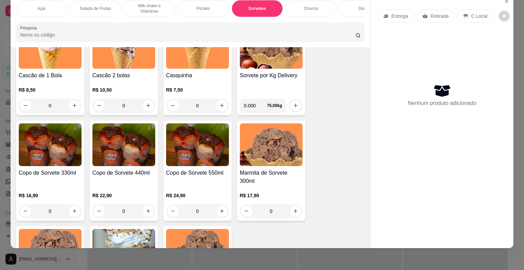
click at [145, 105] on div "0" at bounding box center [124, 106] width 63 height 14
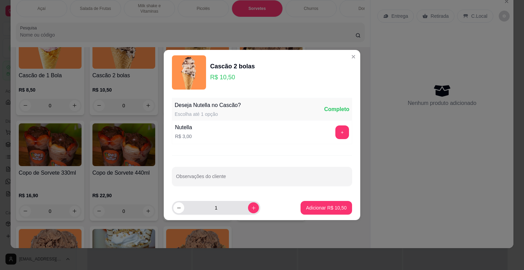
click at [249, 211] on button "increase-product-quantity" at bounding box center [253, 207] width 11 height 11
type input "2"
click at [316, 204] on p "Adicionar R$ 21,00" at bounding box center [326, 207] width 41 height 7
type input "2"
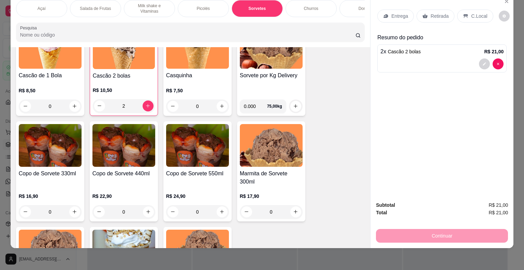
click at [432, 13] on p "Retirada" at bounding box center [440, 16] width 18 height 7
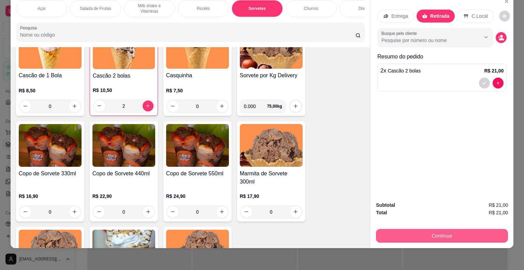
click at [429, 229] on button "Continuar" at bounding box center [442, 236] width 132 height 14
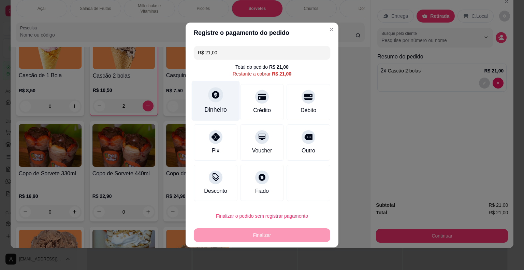
click at [213, 101] on div at bounding box center [215, 94] width 15 height 15
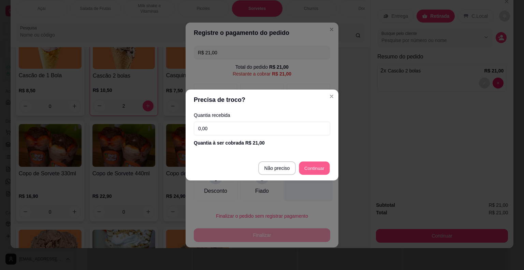
type input "R$ 0,00"
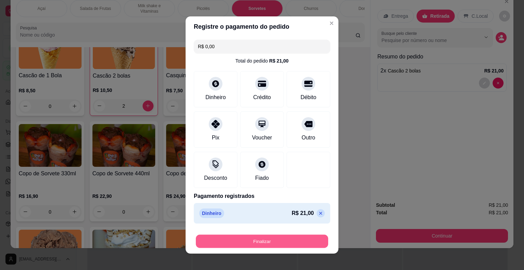
click at [270, 245] on button "Finalizar" at bounding box center [262, 241] width 132 height 13
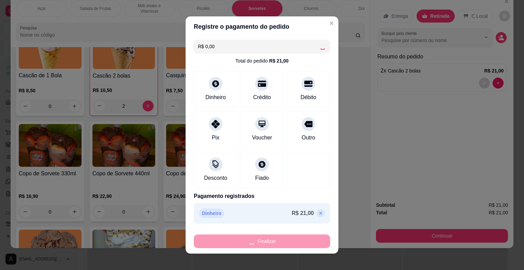
type input "0"
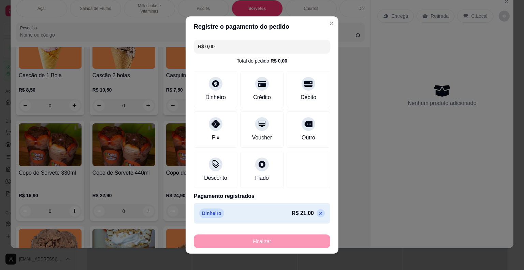
type input "-R$ 21,00"
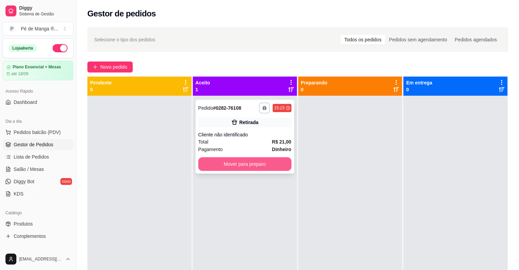
click at [255, 164] on button "Mover para preparo" at bounding box center [244, 164] width 93 height 14
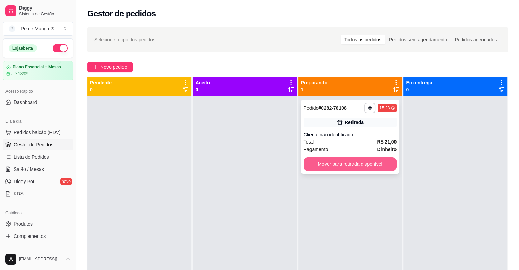
click at [356, 165] on button "Mover para retirada disponível" at bounding box center [350, 164] width 93 height 14
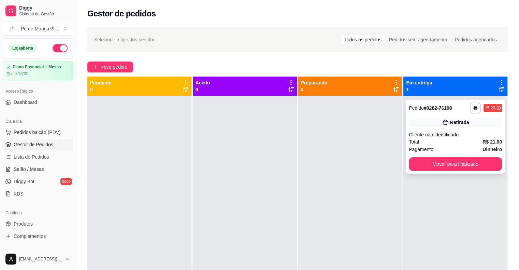
click at [449, 170] on button "Mover para finalizado" at bounding box center [455, 164] width 93 height 14
